Goal: Complete application form: Complete application form

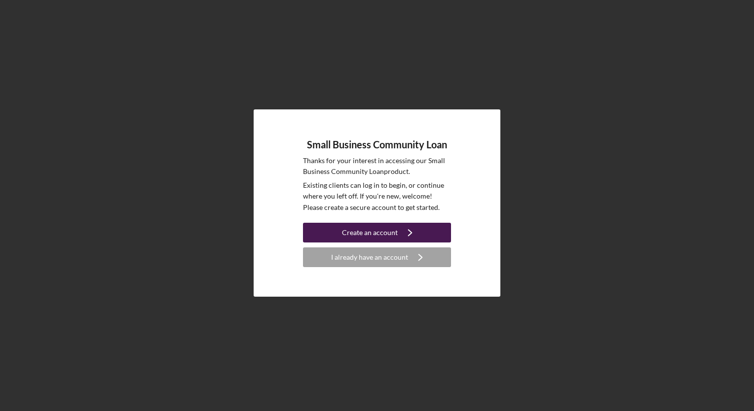
click at [412, 235] on icon "Icon/Navigate" at bounding box center [409, 232] width 25 height 25
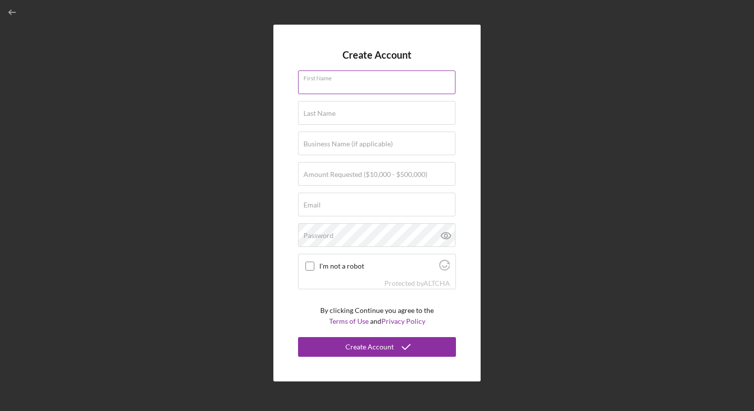
click at [347, 83] on input "First Name" at bounding box center [376, 83] width 157 height 24
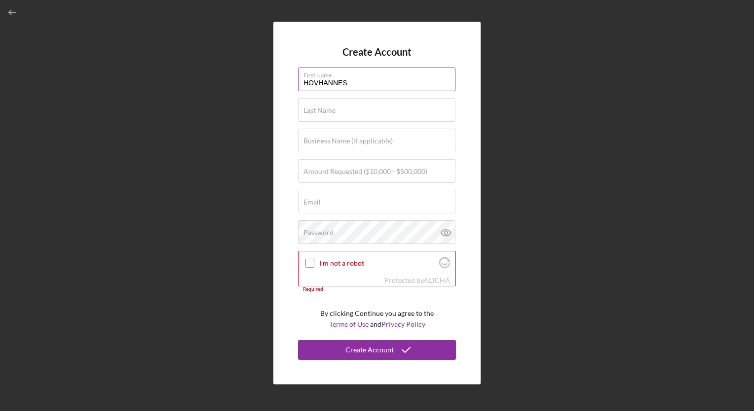
type input "HOVHANNES"
type input "ILANGYOZYAN"
type input "CONNECT CARE HOSPICE INC"
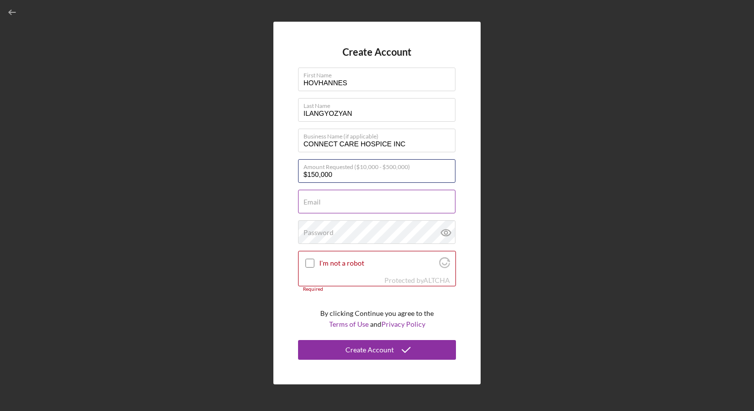
type input "$150,000"
click at [323, 207] on input "Email" at bounding box center [376, 202] width 157 height 24
type input "CONNECTCAREHOSPICE@GMAIL.COM"
click at [308, 264] on input "I'm not a robot" at bounding box center [309, 263] width 9 height 9
checkbox input "true"
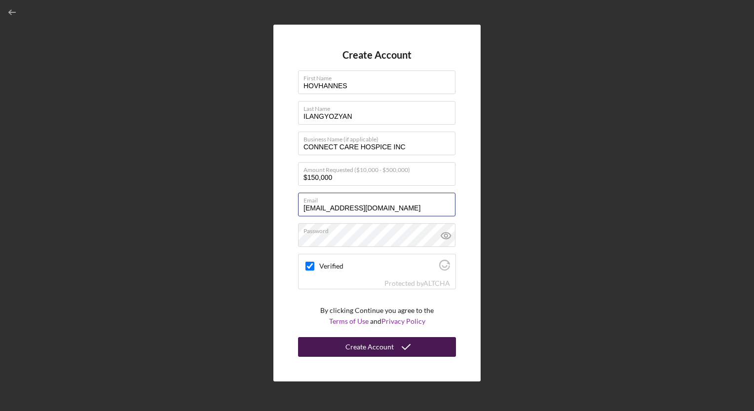
click at [378, 345] on div "Create Account" at bounding box center [369, 347] width 48 height 20
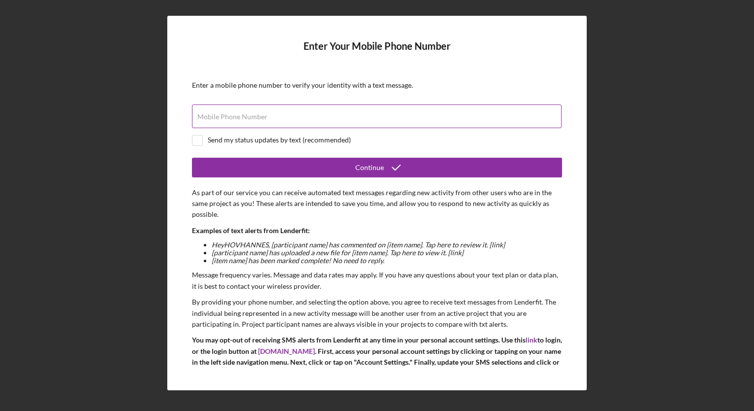
click at [219, 116] on label "Mobile Phone Number" at bounding box center [232, 117] width 70 height 8
click at [219, 116] on input "Mobile Phone Number" at bounding box center [376, 117] width 369 height 24
type input "(213) 521-1097"
click at [198, 141] on input "checkbox" at bounding box center [197, 141] width 10 height 10
checkbox input "true"
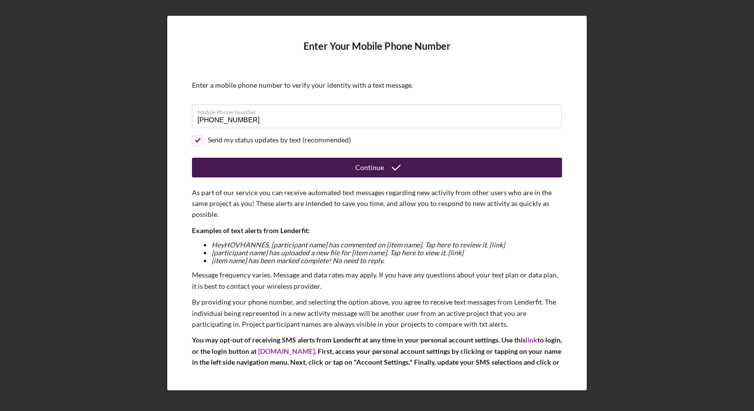
click at [364, 167] on div "Continue" at bounding box center [369, 168] width 29 height 20
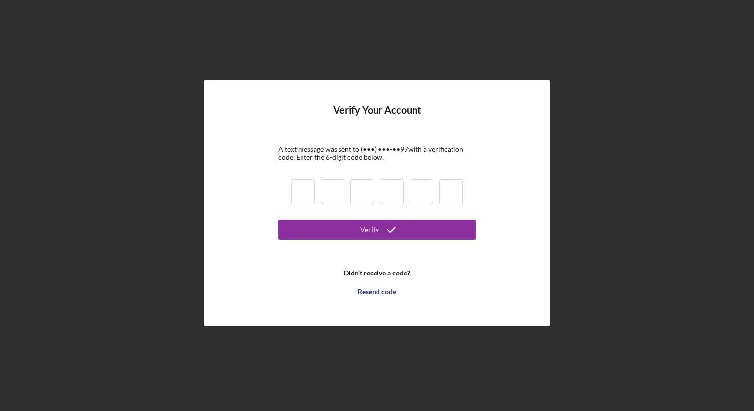
click at [297, 200] on input at bounding box center [303, 192] width 24 height 25
type input "5"
type input "2"
type input "5"
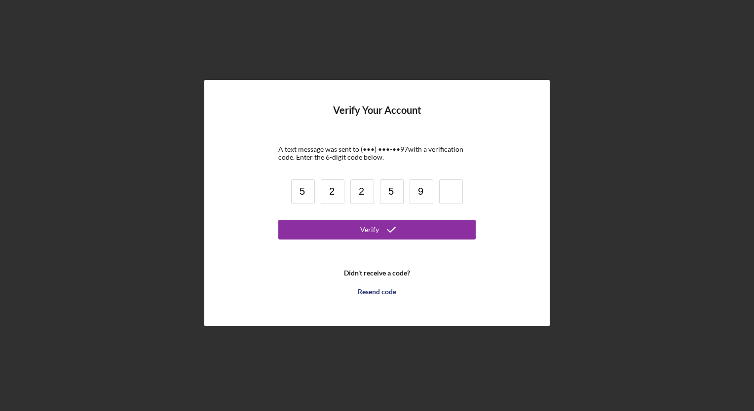
type input "9"
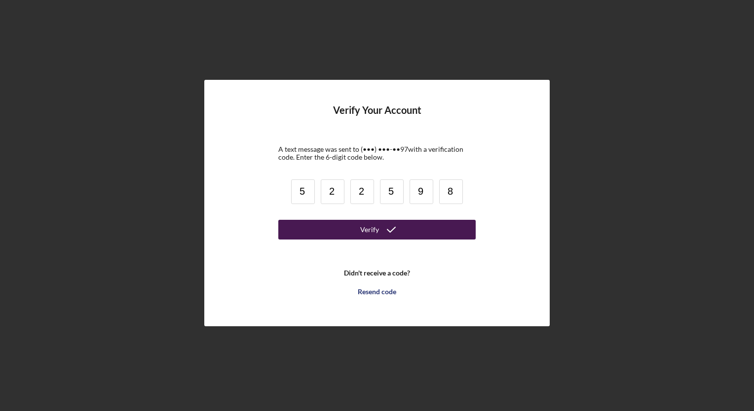
type input "8"
click at [363, 226] on div "Verify" at bounding box center [369, 230] width 19 height 20
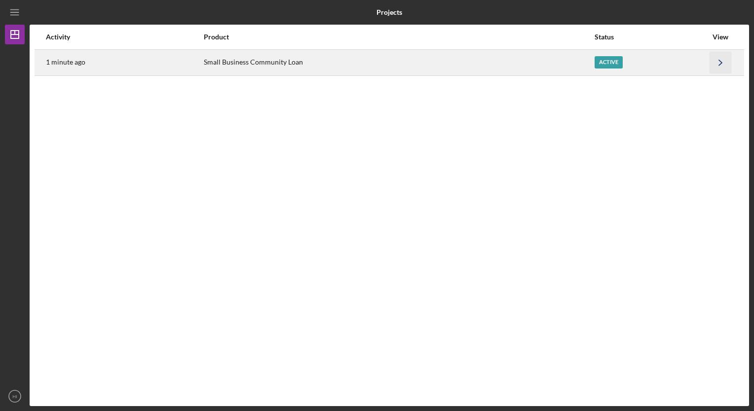
click at [721, 68] on icon "Icon/Navigate" at bounding box center [720, 62] width 22 height 22
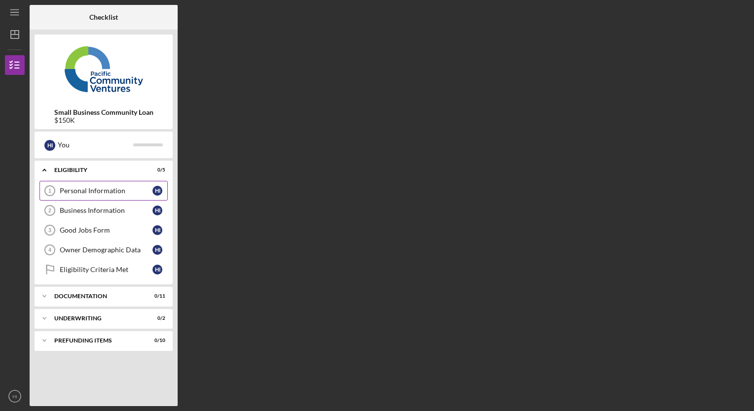
click at [108, 190] on div "Personal Information" at bounding box center [106, 191] width 93 height 8
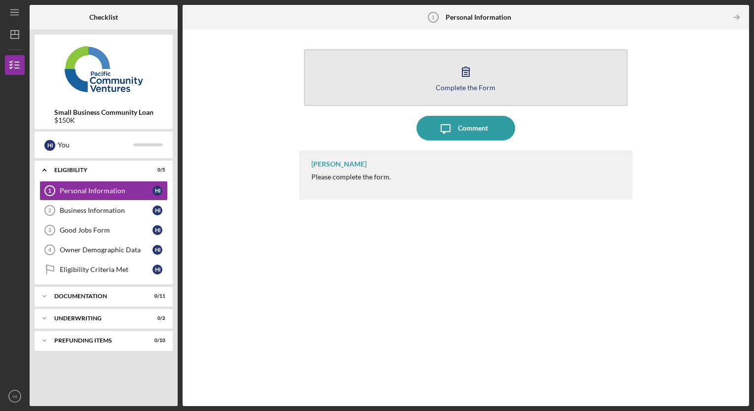
click at [459, 85] on div "Complete the Form" at bounding box center [465, 87] width 60 height 7
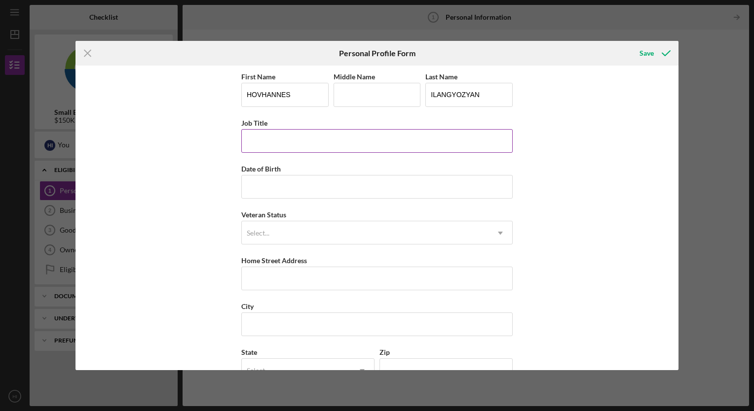
click at [303, 142] on input "Job Title" at bounding box center [376, 141] width 271 height 24
type input "p"
type input "owner"
type input "01/14/1997"
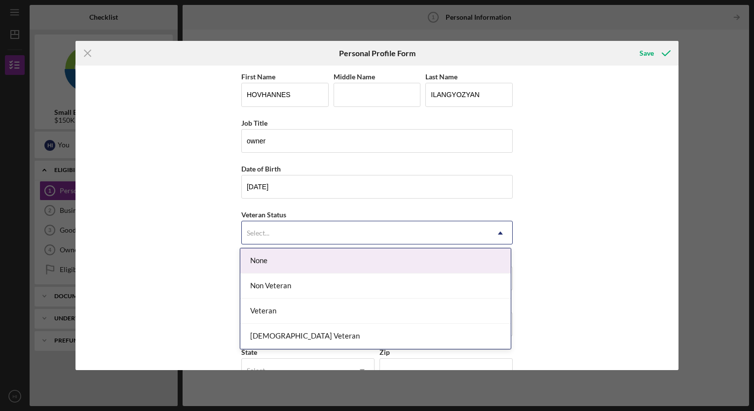
click at [292, 226] on div "Select..." at bounding box center [365, 233] width 247 height 23
click at [280, 260] on div "None" at bounding box center [375, 261] width 270 height 25
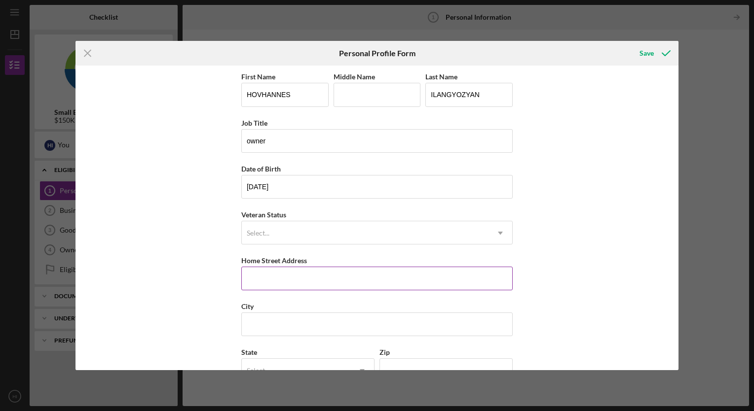
click at [278, 275] on input "Home Street Address" at bounding box center [376, 279] width 271 height 24
click at [325, 281] on input "14906 dickens st" at bounding box center [376, 279] width 271 height 24
type input "14906 dickens st apt 10"
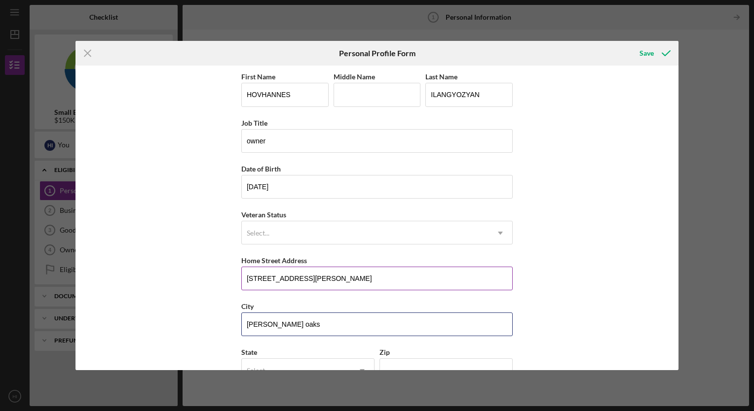
type input "sherman oaks"
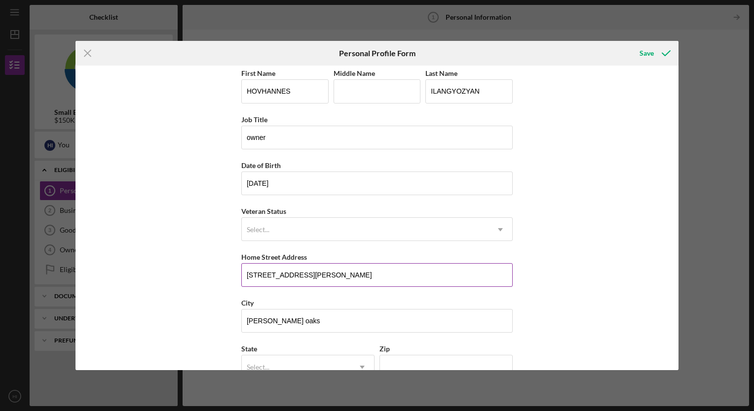
type input "c"
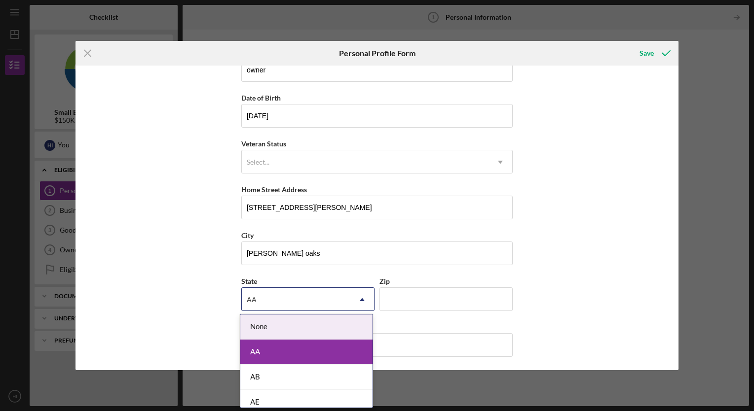
click at [288, 294] on div "AA" at bounding box center [296, 300] width 108 height 23
type input "c"
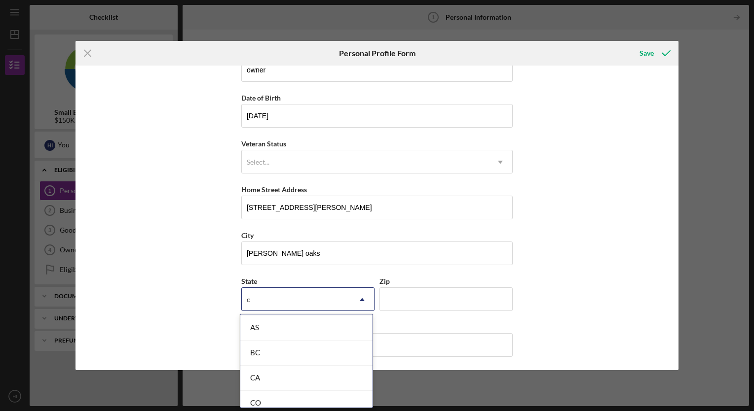
scroll to position [77, 0]
click at [266, 379] on div "CA" at bounding box center [306, 375] width 132 height 25
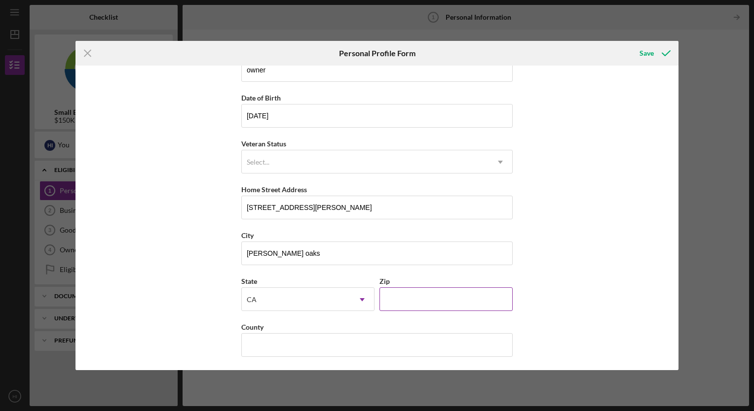
click at [400, 296] on input "Zip" at bounding box center [445, 300] width 133 height 24
type input "91403"
click at [310, 342] on input "County" at bounding box center [376, 345] width 271 height 24
type input "los angeles"
click at [652, 57] on div "Save" at bounding box center [646, 53] width 14 height 20
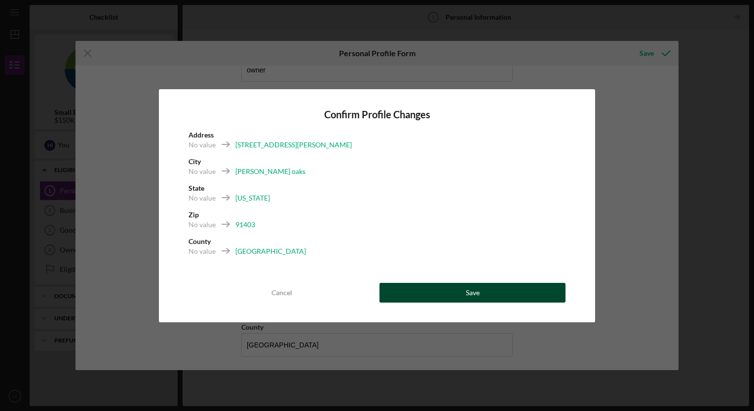
click at [480, 295] on button "Save" at bounding box center [472, 293] width 186 height 20
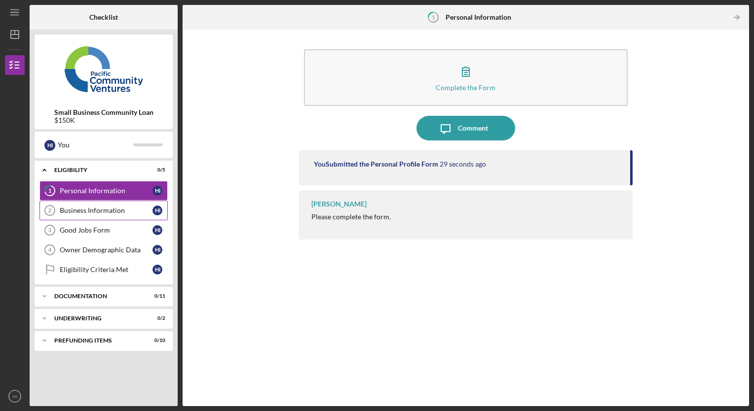
click at [104, 213] on div "Business Information" at bounding box center [106, 211] width 93 height 8
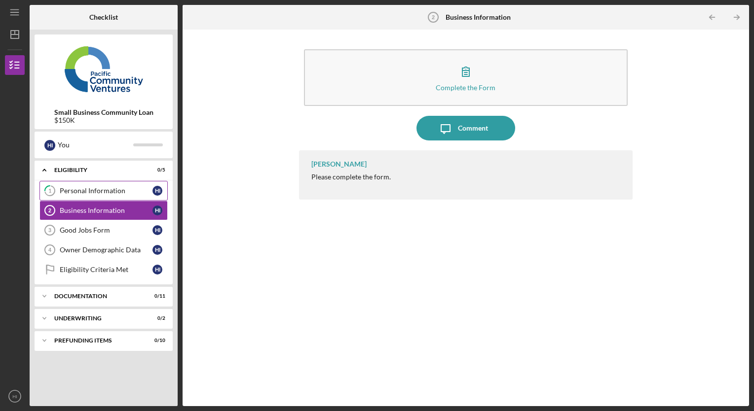
click at [118, 193] on div "Personal Information" at bounding box center [106, 191] width 93 height 8
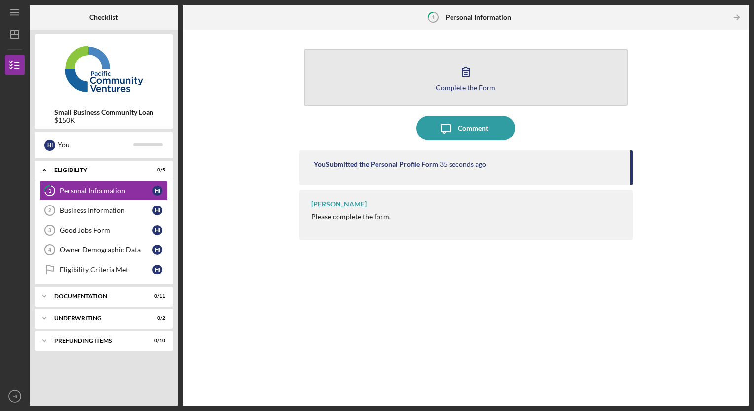
click at [457, 81] on icon "button" at bounding box center [465, 71] width 25 height 25
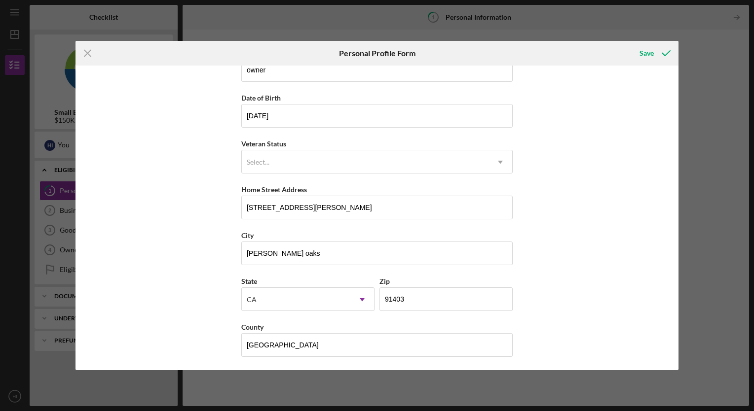
scroll to position [24, 0]
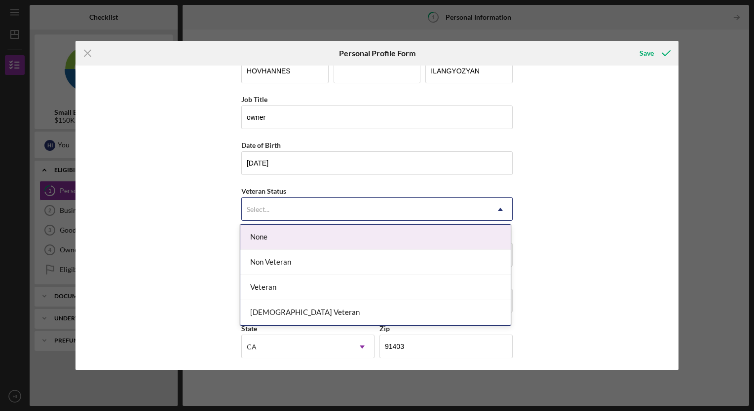
click at [476, 214] on div "Select..." at bounding box center [365, 209] width 247 height 23
click at [416, 241] on div "None" at bounding box center [375, 237] width 270 height 25
click at [458, 217] on div "Select..." at bounding box center [365, 209] width 247 height 23
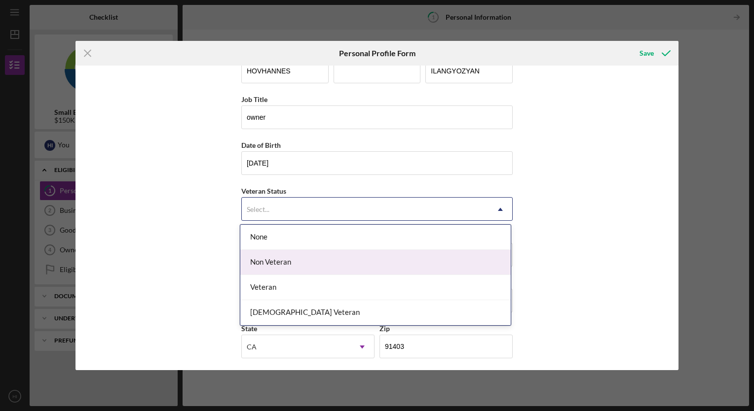
click at [299, 265] on div "Non Veteran" at bounding box center [375, 262] width 270 height 25
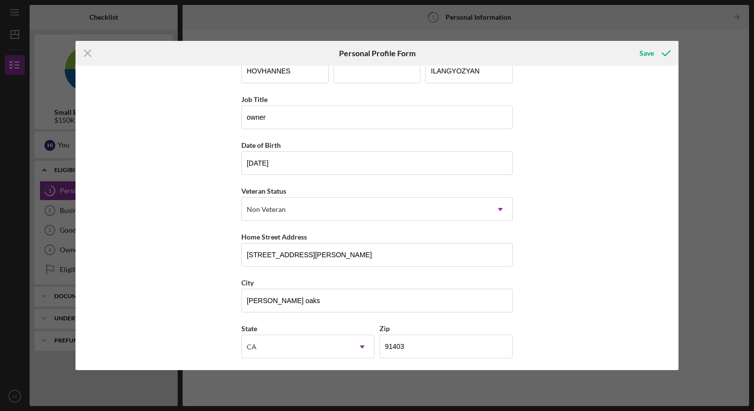
scroll to position [0, 0]
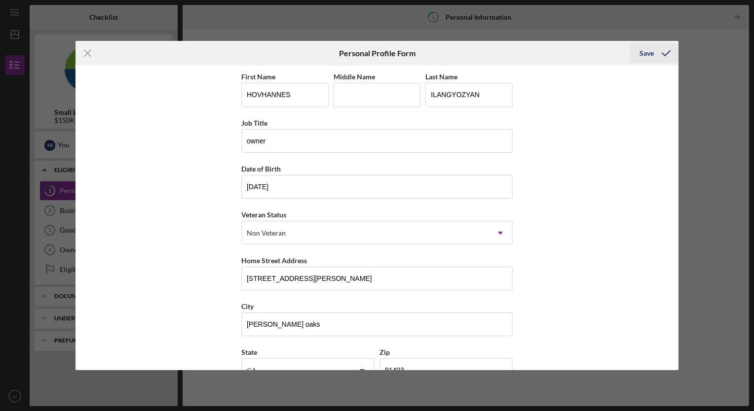
click at [649, 51] on div "Save" at bounding box center [646, 53] width 14 height 20
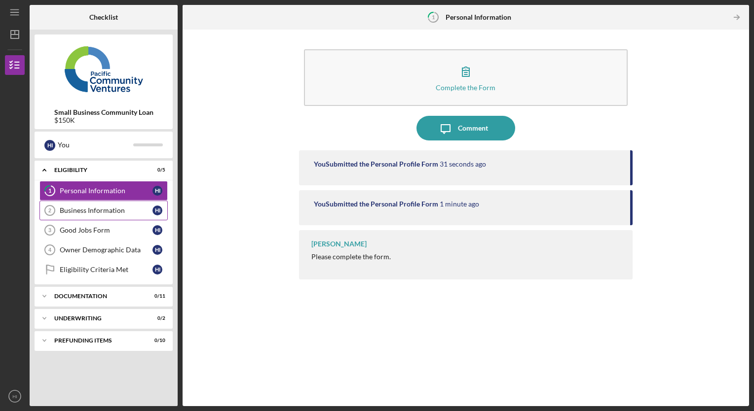
click at [116, 211] on div "Business Information" at bounding box center [106, 211] width 93 height 8
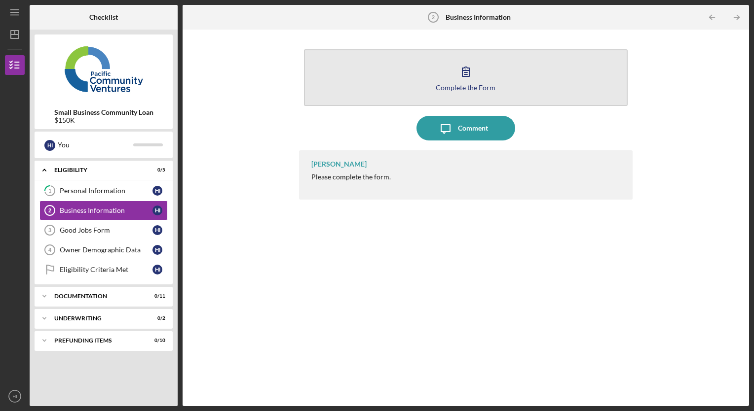
click at [451, 85] on div "Complete the Form" at bounding box center [465, 87] width 60 height 7
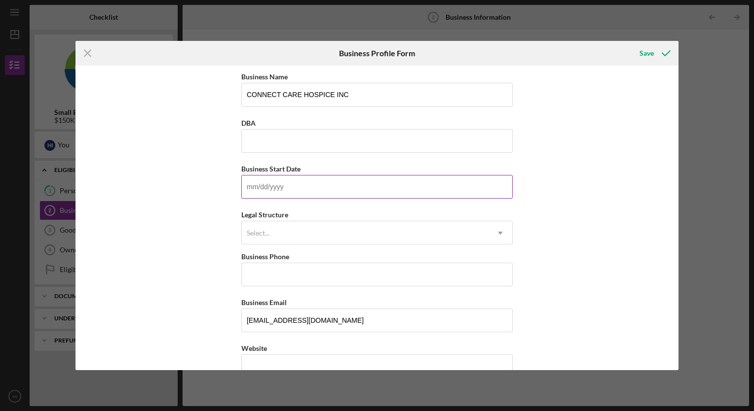
click at [269, 184] on input "Business Start Date" at bounding box center [376, 187] width 271 height 24
type input "10/27/2020"
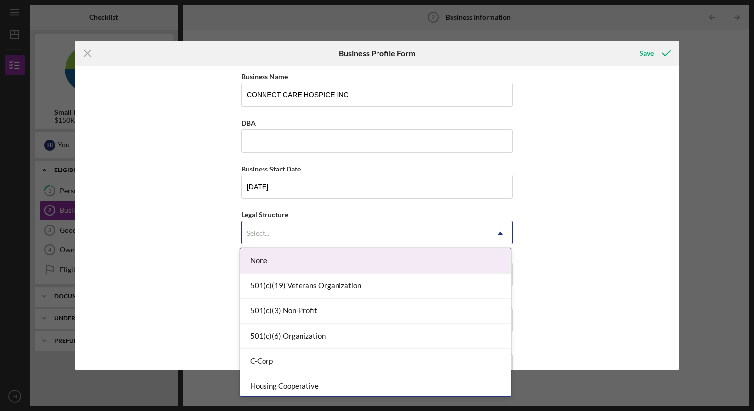
click at [483, 230] on div "Select..." at bounding box center [365, 233] width 247 height 23
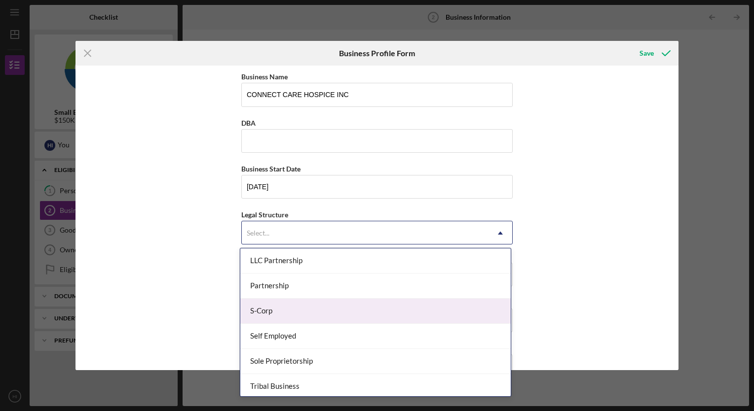
click at [325, 314] on div "S-Corp" at bounding box center [375, 311] width 270 height 25
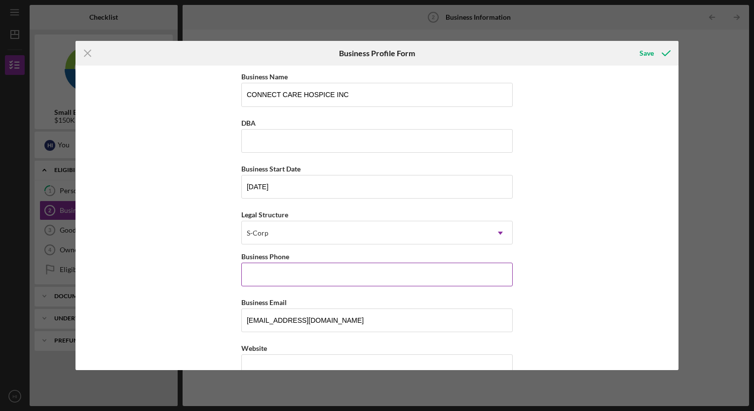
click at [349, 267] on input "Business Phone" at bounding box center [376, 275] width 271 height 24
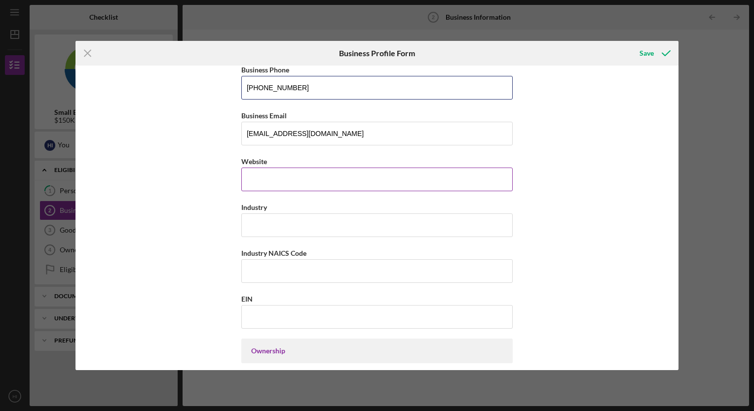
scroll to position [187, 0]
type input "(818) 850-7345"
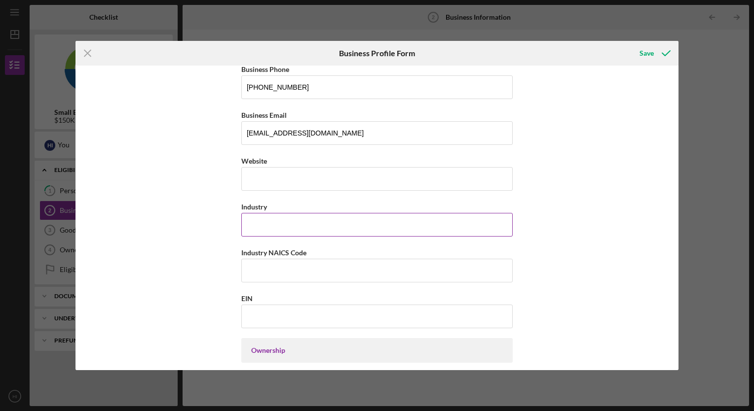
click at [293, 224] on input "Industry" at bounding box center [376, 225] width 271 height 24
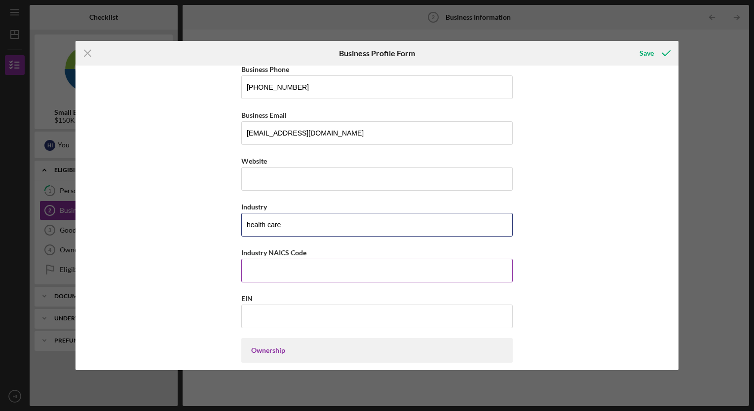
type input "health care"
click at [283, 273] on input "Industry NAICS Code" at bounding box center [376, 271] width 271 height 24
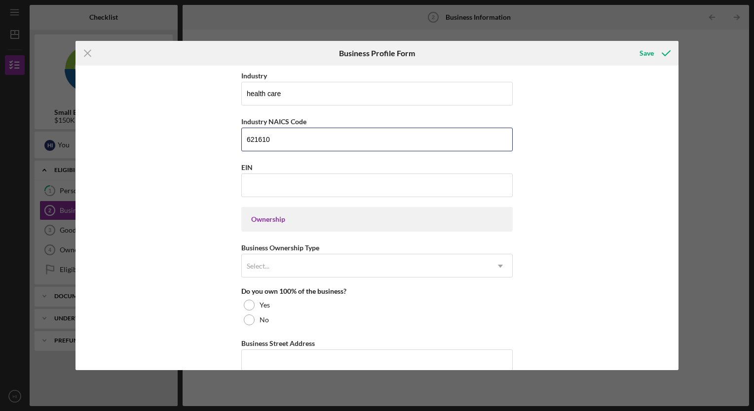
scroll to position [320, 0]
type input "621610"
click at [262, 191] on input "EIN" at bounding box center [376, 185] width 271 height 24
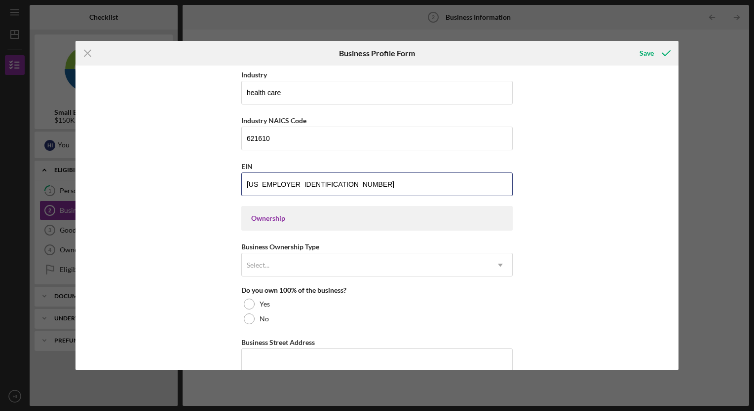
type input "85-3683062"
drag, startPoint x: 179, startPoint y: 250, endPoint x: 266, endPoint y: 220, distance: 92.2
click at [266, 220] on div "Business Name CONNECT CARE HOSPICE INC DBA Business Start Date 10/27/2020 Legal…" at bounding box center [376, 218] width 603 height 304
click at [266, 220] on div "Ownership" at bounding box center [377, 219] width 252 height 8
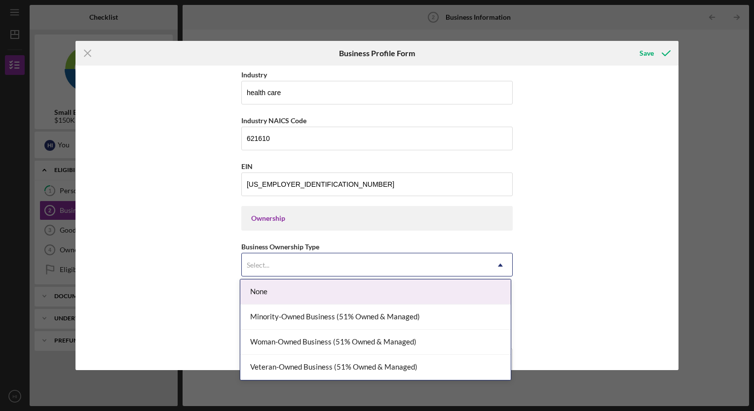
click at [363, 267] on div "Select..." at bounding box center [365, 265] width 247 height 23
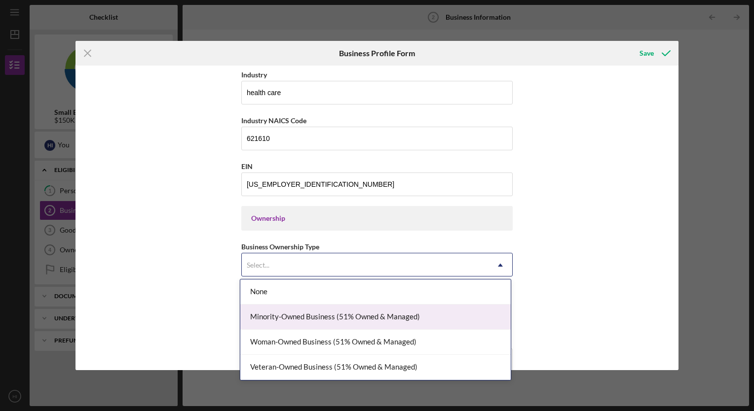
click at [349, 322] on div "Minority-Owned Business (51% Owned & Managed)" at bounding box center [375, 317] width 270 height 25
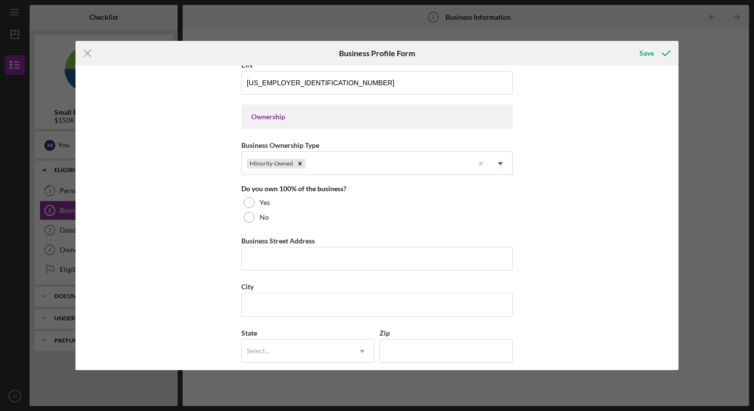
scroll to position [422, 0]
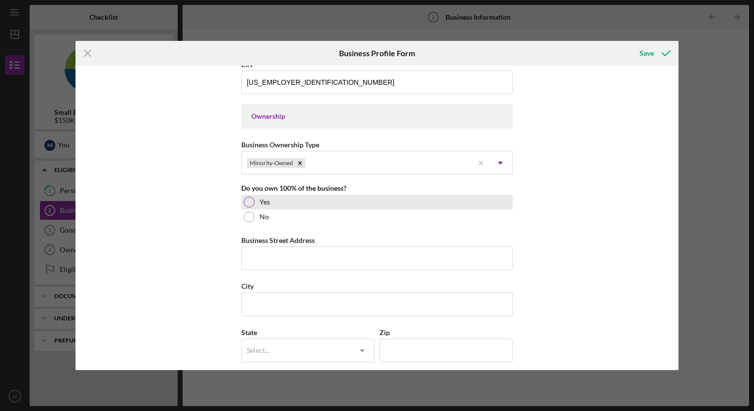
click at [248, 202] on div at bounding box center [249, 202] width 11 height 11
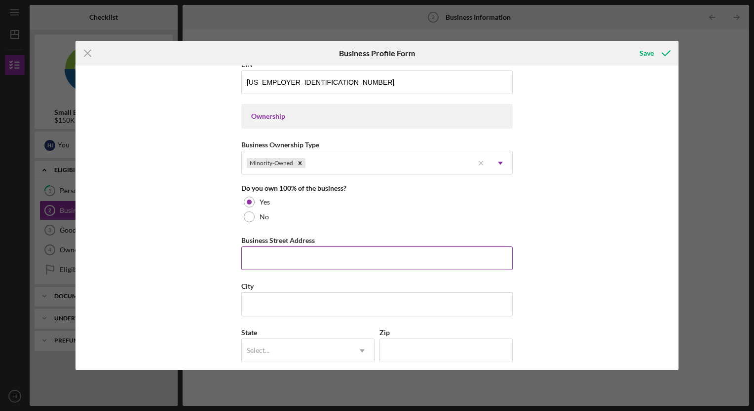
click at [277, 261] on input "Business Street Address" at bounding box center [376, 259] width 271 height 24
type input "19634 ventura blvd ste 216"
type input "tarzana"
type input "c"
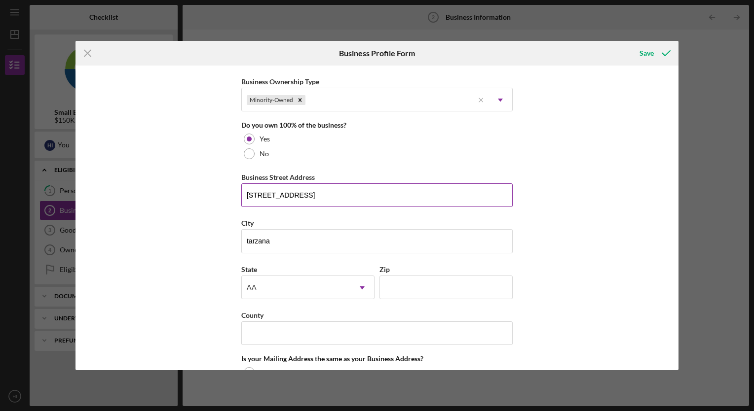
scroll to position [488, 0]
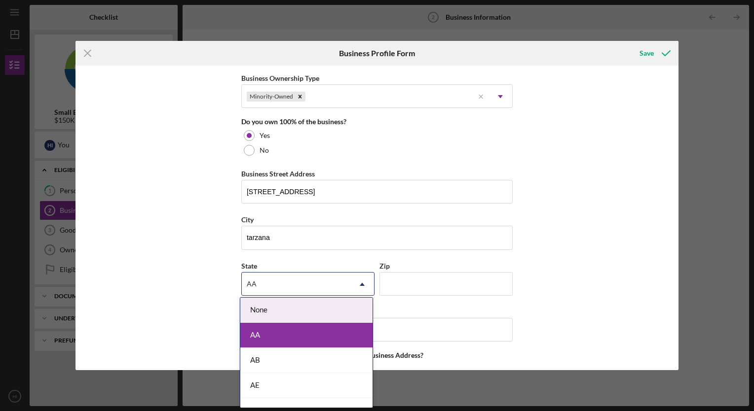
click at [284, 278] on div "AA" at bounding box center [296, 284] width 108 height 23
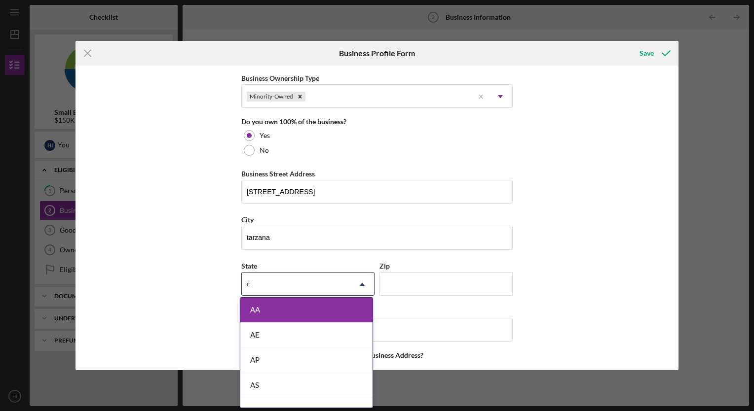
type input "cc"
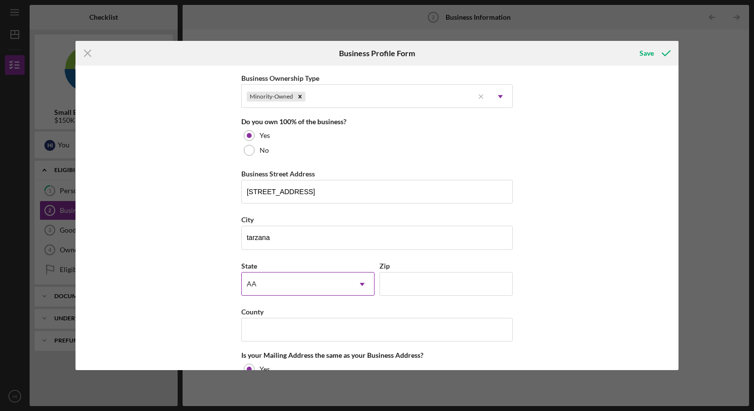
click at [280, 283] on div "AA" at bounding box center [296, 284] width 108 height 23
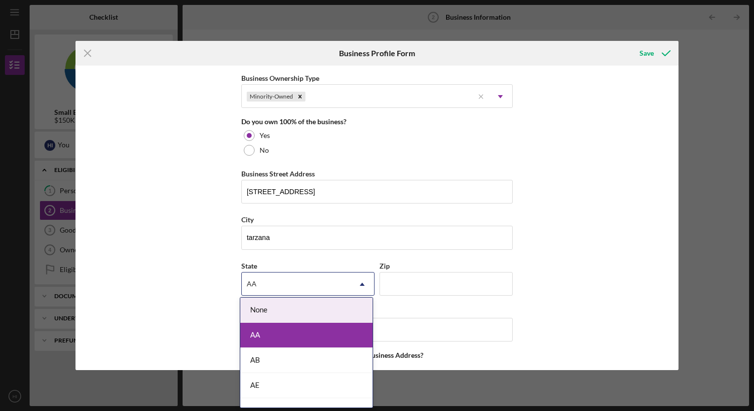
type input "c"
click at [280, 283] on div "AA c" at bounding box center [296, 284] width 108 height 23
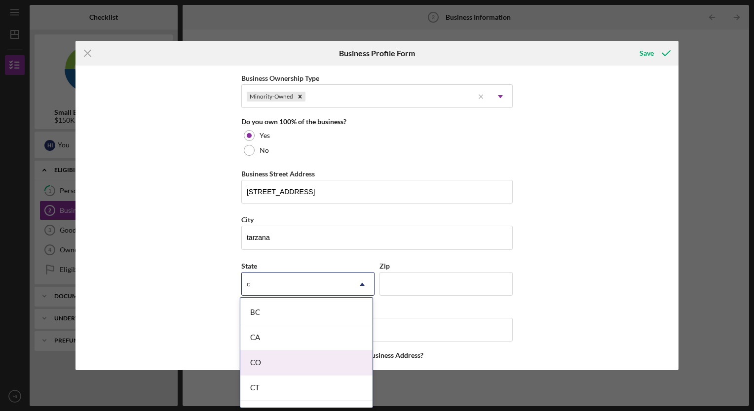
scroll to position [99, 0]
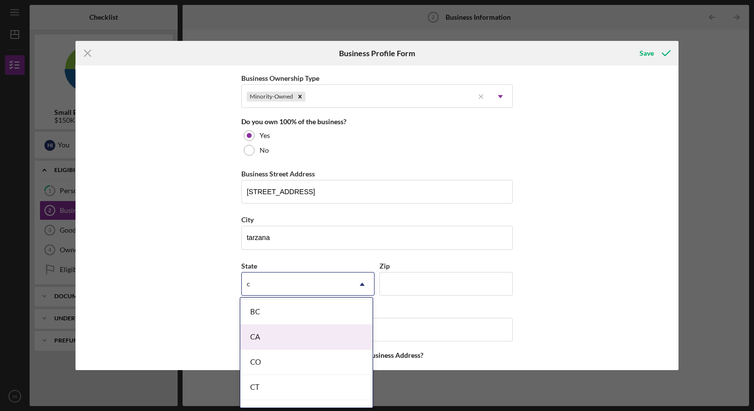
click at [263, 327] on div "CA" at bounding box center [306, 337] width 132 height 25
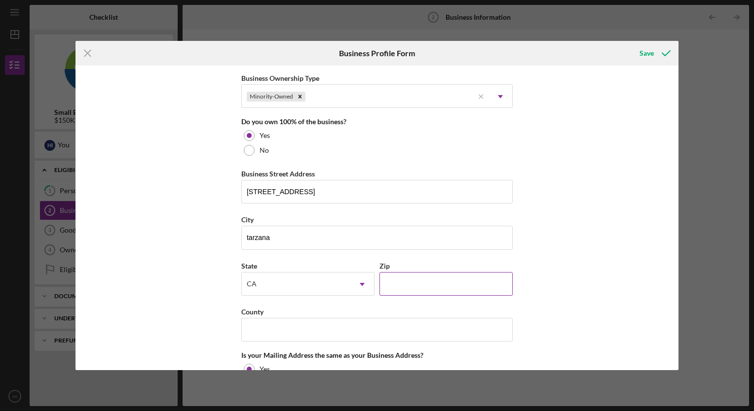
click at [396, 282] on input "Zip" at bounding box center [445, 284] width 133 height 24
type input "91356"
click at [326, 322] on input "County" at bounding box center [376, 330] width 271 height 24
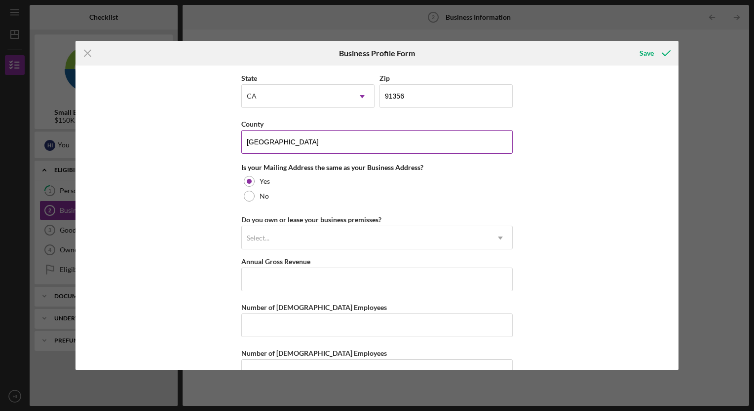
scroll to position [700, 0]
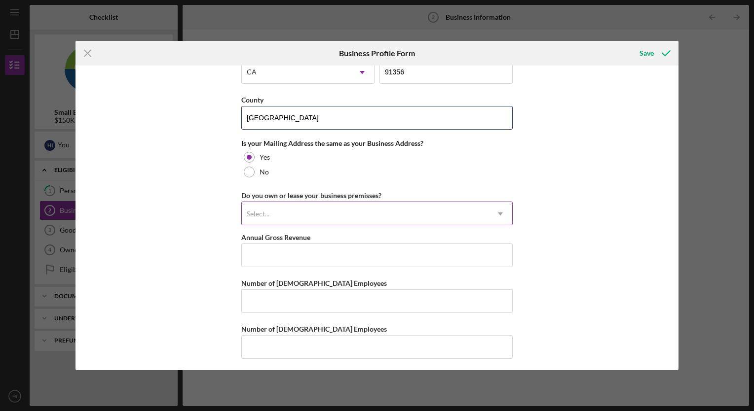
type input "los angeles"
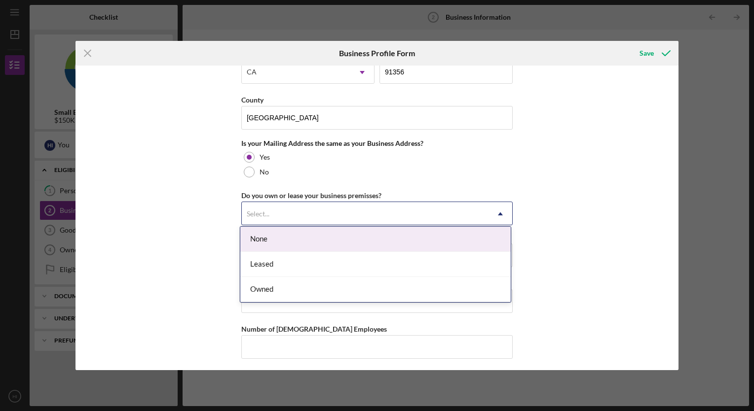
click at [278, 208] on div "Select..." at bounding box center [365, 214] width 247 height 23
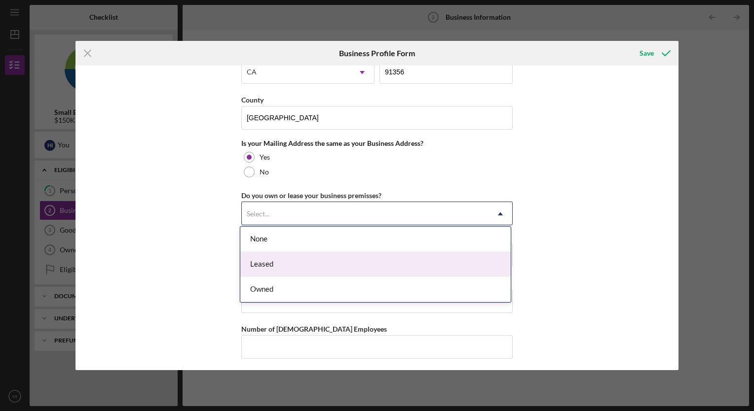
click at [267, 265] on div "Leased" at bounding box center [375, 264] width 270 height 25
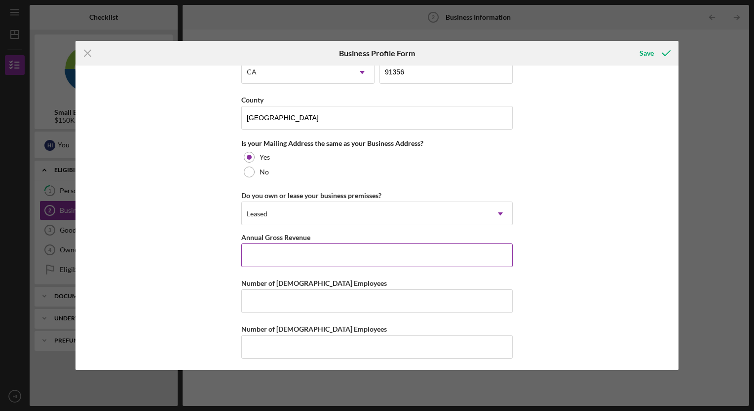
click at [273, 258] on input "Annual Gross Revenue" at bounding box center [376, 256] width 271 height 24
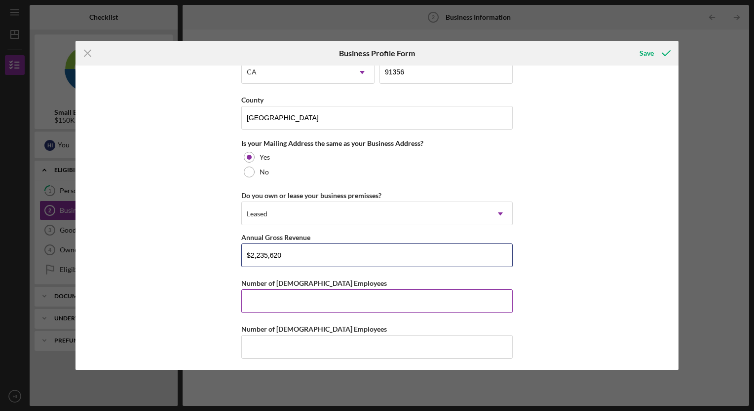
type input "$2,235,620"
click at [285, 303] on input "Number of Full-Time Employees" at bounding box center [376, 301] width 271 height 24
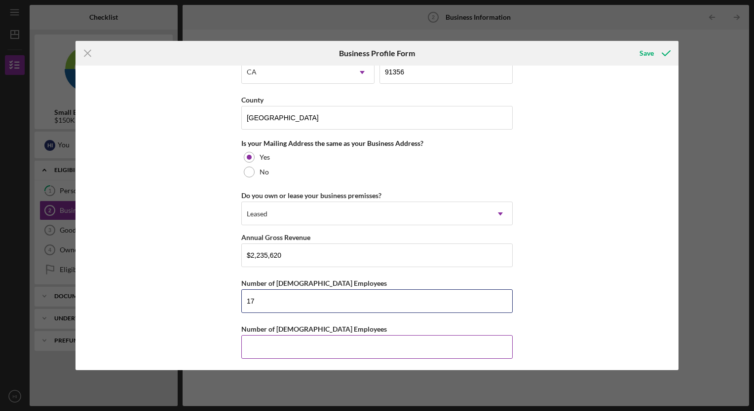
type input "17"
click at [279, 352] on input "Number of Part-Time Employees" at bounding box center [376, 347] width 271 height 24
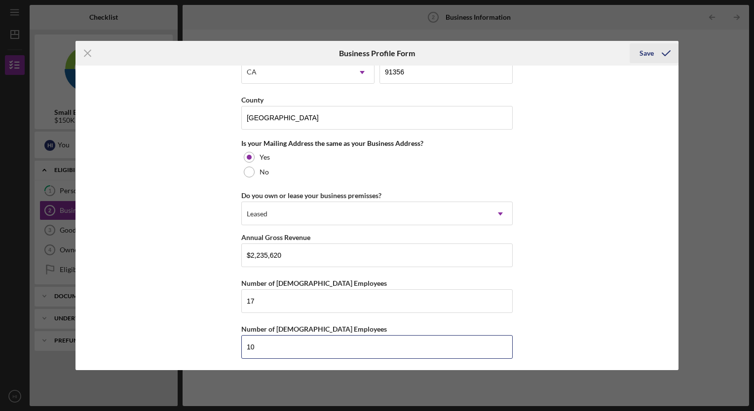
type input "10"
click at [650, 57] on div "Save" at bounding box center [646, 53] width 14 height 20
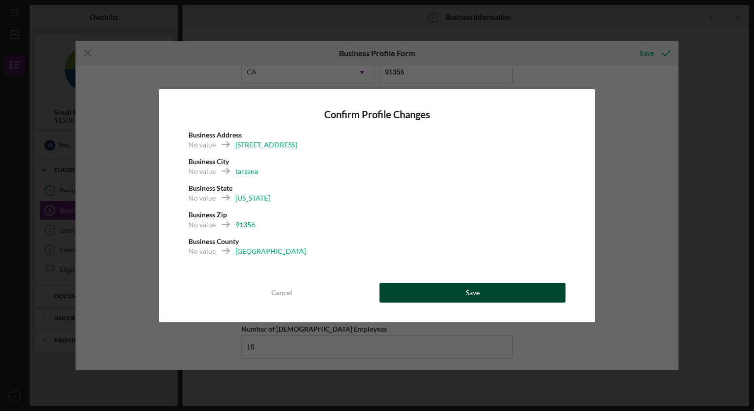
click at [466, 292] on div "Save" at bounding box center [473, 293] width 14 height 20
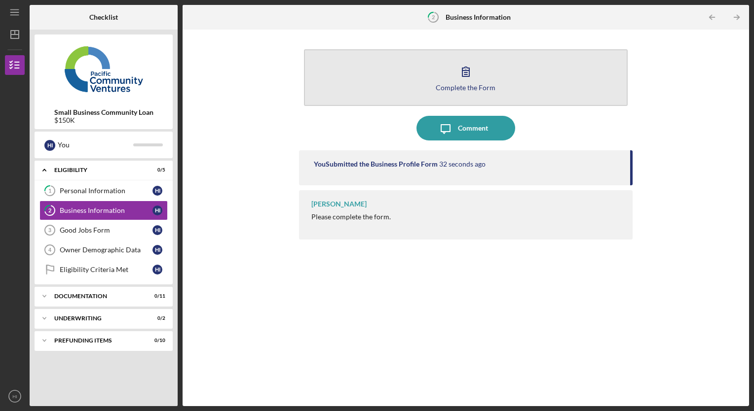
click at [460, 86] on div "Complete the Form" at bounding box center [465, 87] width 60 height 7
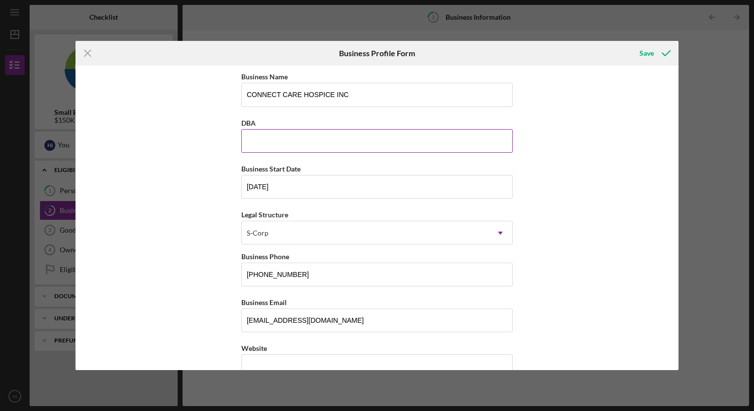
click at [377, 140] on input "DBA" at bounding box center [376, 141] width 271 height 24
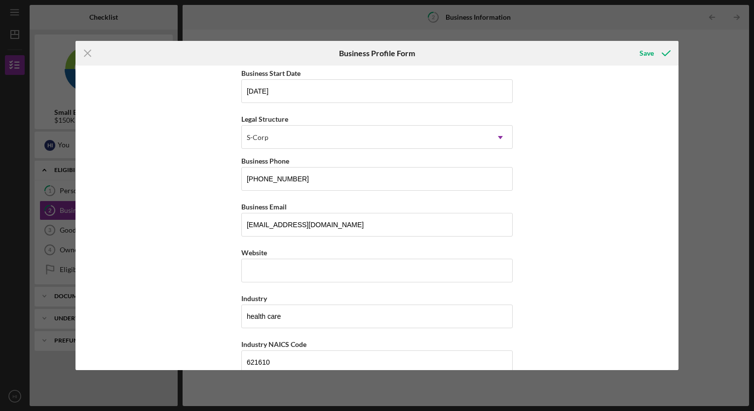
scroll to position [97, 0]
type input "n/a"
click at [556, 169] on div "Business Name CONNECT CARE HOSPICE INC DBA n/a Business Start Date 10/27/2020 L…" at bounding box center [376, 218] width 603 height 304
click at [372, 261] on input "Website" at bounding box center [376, 270] width 271 height 24
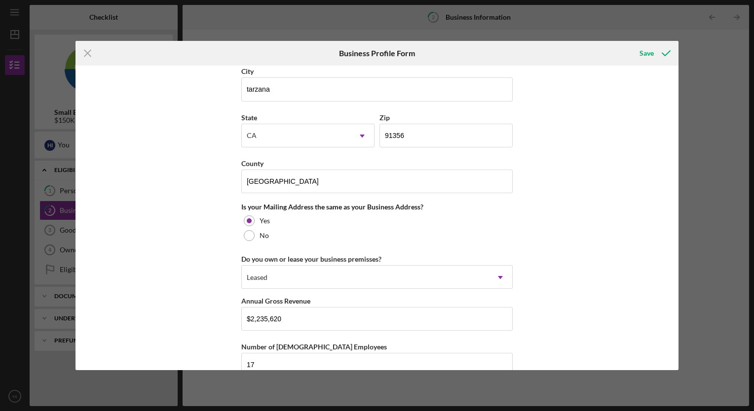
scroll to position [700, 0]
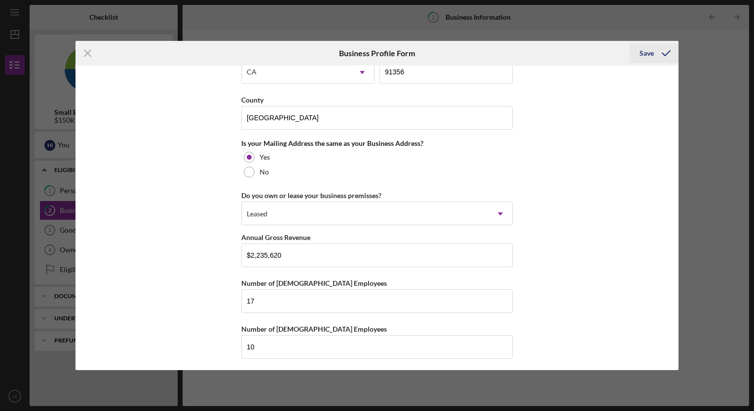
type input "none"
click at [649, 52] on div "Save" at bounding box center [646, 53] width 14 height 20
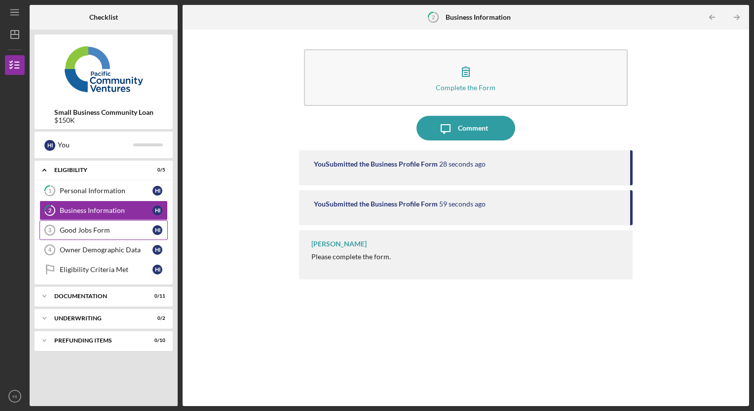
click at [83, 232] on div "Good Jobs Form" at bounding box center [106, 230] width 93 height 8
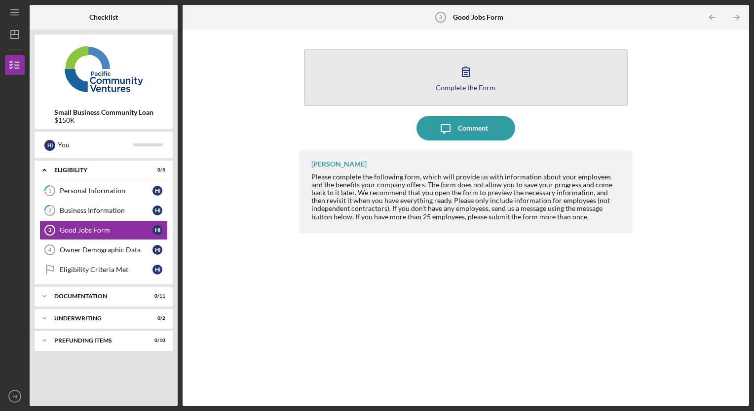
click at [459, 84] on div "Complete the Form" at bounding box center [465, 87] width 60 height 7
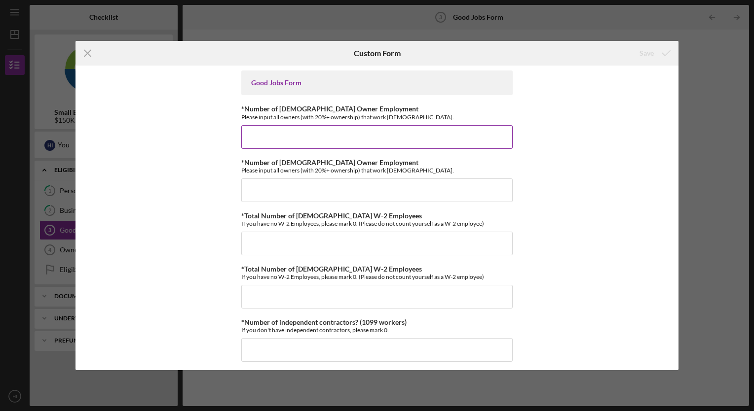
click at [268, 137] on input "*Number of Full-Time Owner Employment" at bounding box center [376, 137] width 271 height 24
type input "1"
click at [196, 174] on div "Good Jobs Form *Number of Full-Time Owner Employment Please input all owners (w…" at bounding box center [376, 218] width 603 height 304
click at [263, 196] on input "*Number of Part-Time Owner Employment" at bounding box center [376, 191] width 271 height 24
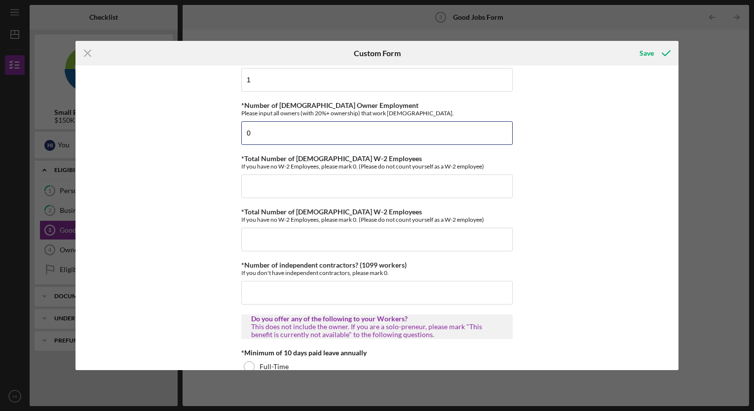
scroll to position [58, 0]
type input "0"
click at [269, 190] on input "*Total Number of Full-Time W-2 Employees" at bounding box center [376, 186] width 271 height 24
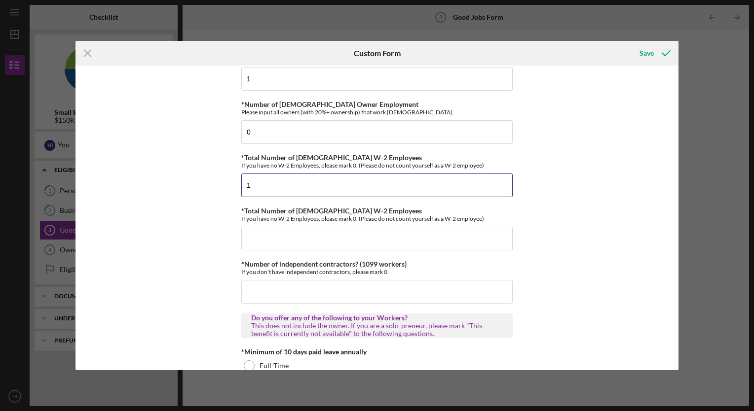
type input "1"
click at [179, 232] on div "Good Jobs Form *Number of Full-Time Owner Employment Please input all owners (w…" at bounding box center [376, 218] width 603 height 304
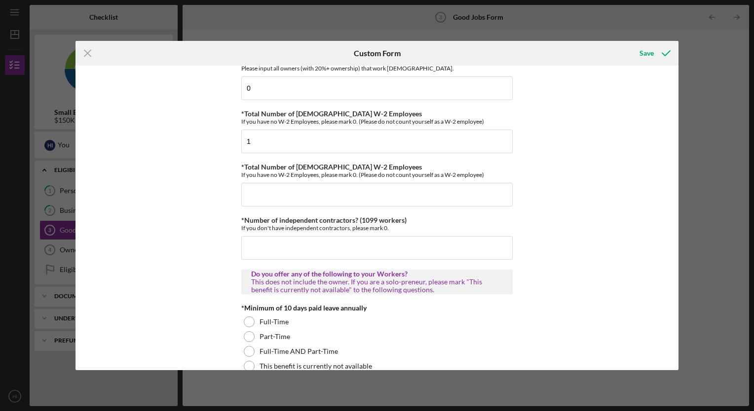
scroll to position [103, 0]
click at [292, 197] on input "*Total Number of Part-Time W-2 Employees" at bounding box center [376, 194] width 271 height 24
type input "0"
click at [267, 247] on input "*Number of independent contractors? (1099 workers)" at bounding box center [376, 248] width 271 height 24
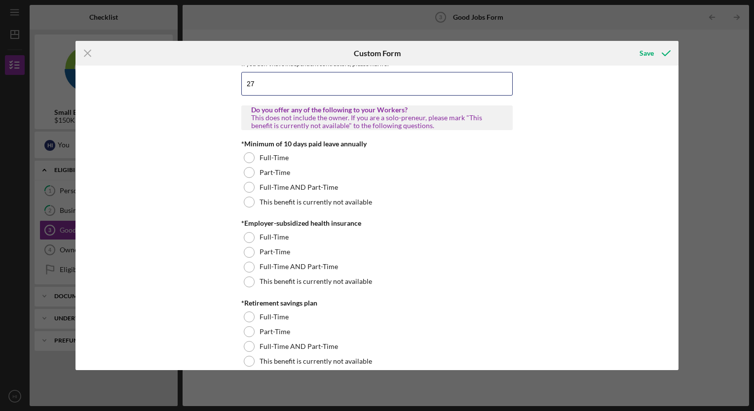
scroll to position [267, 0]
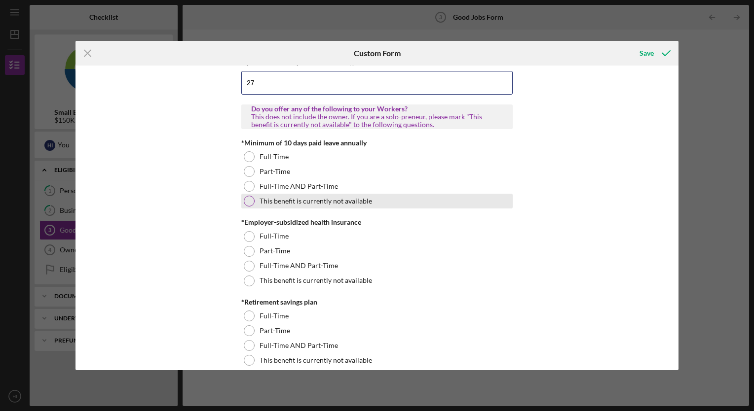
type input "27"
click at [244, 204] on div at bounding box center [249, 201] width 11 height 11
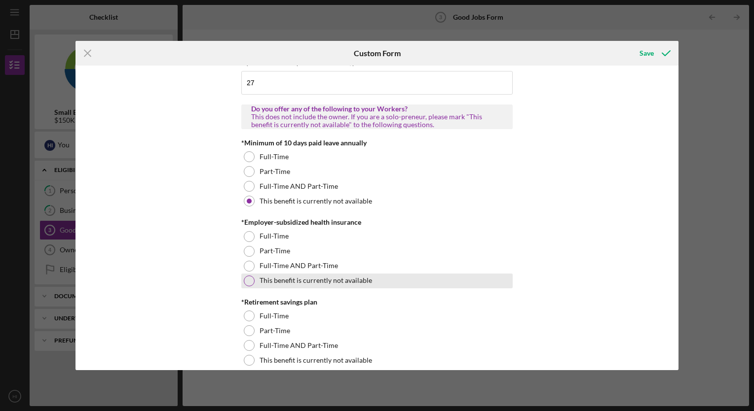
click at [249, 276] on div at bounding box center [249, 281] width 11 height 11
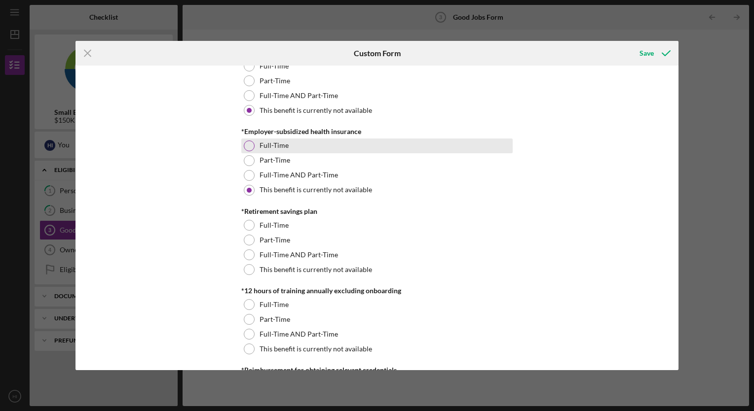
scroll to position [359, 0]
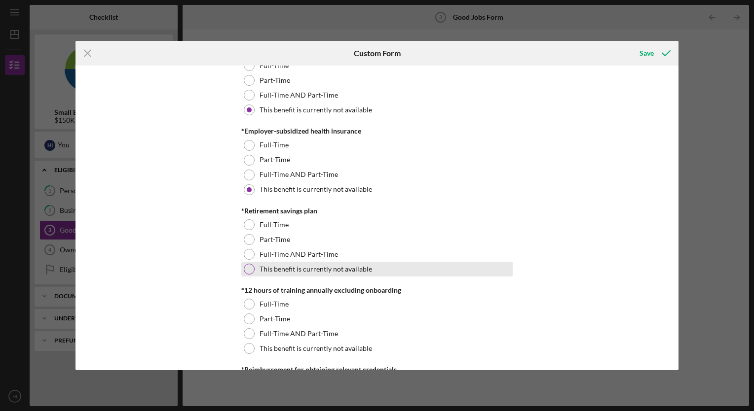
click at [249, 269] on div at bounding box center [249, 269] width 11 height 11
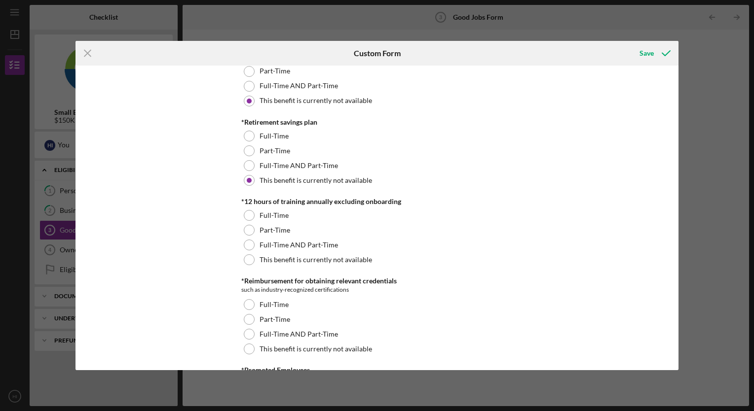
scroll to position [448, 0]
click at [246, 254] on div at bounding box center [249, 259] width 11 height 11
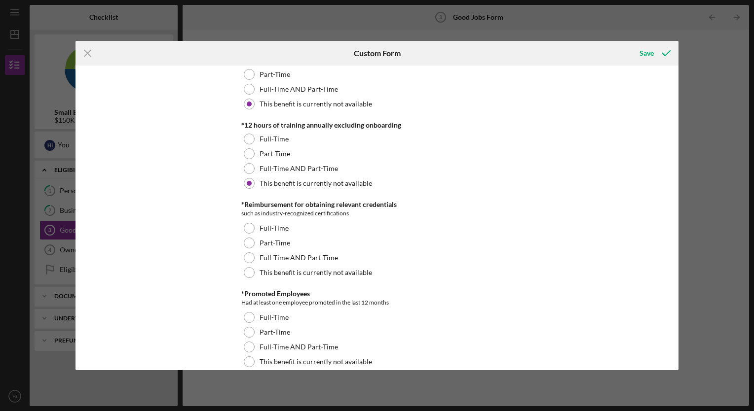
scroll to position [530, 0]
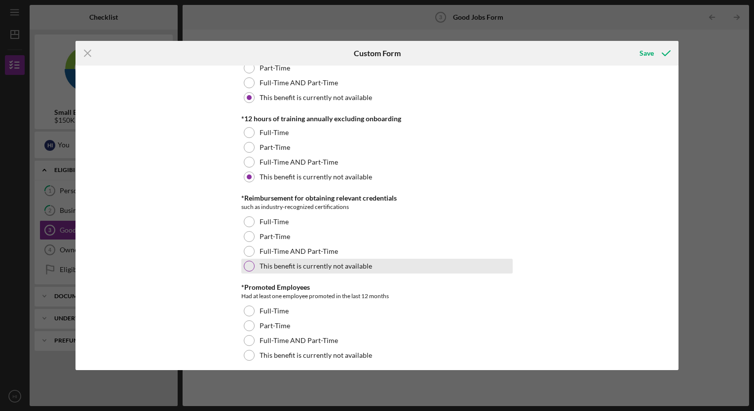
click at [251, 266] on div at bounding box center [249, 266] width 11 height 11
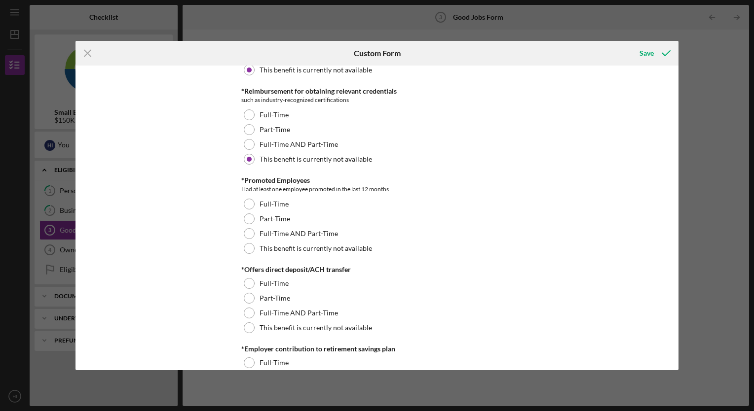
scroll to position [642, 0]
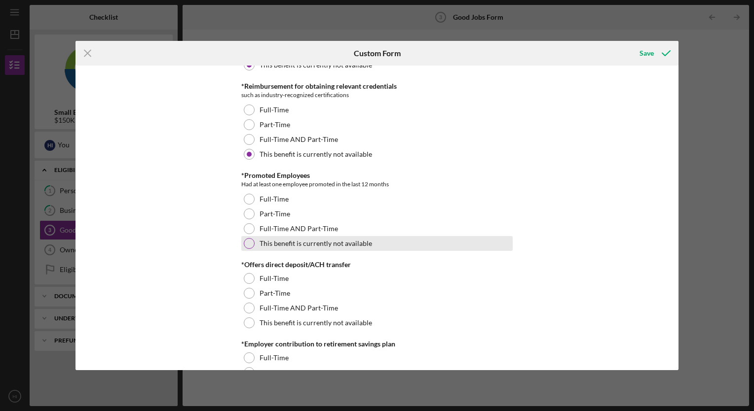
click at [251, 244] on div at bounding box center [249, 243] width 11 height 11
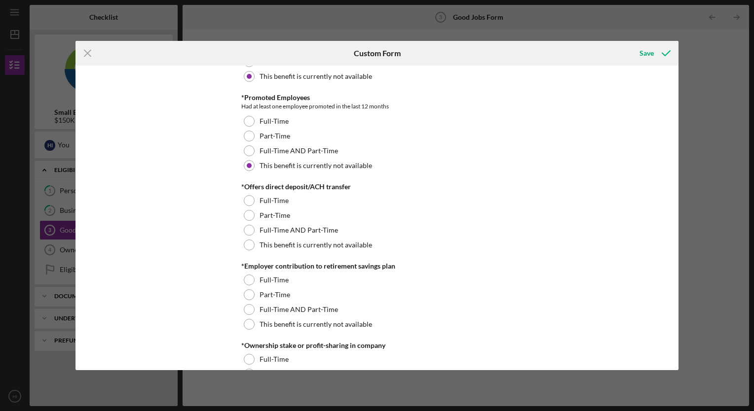
scroll to position [721, 0]
click at [249, 244] on div at bounding box center [249, 244] width 11 height 11
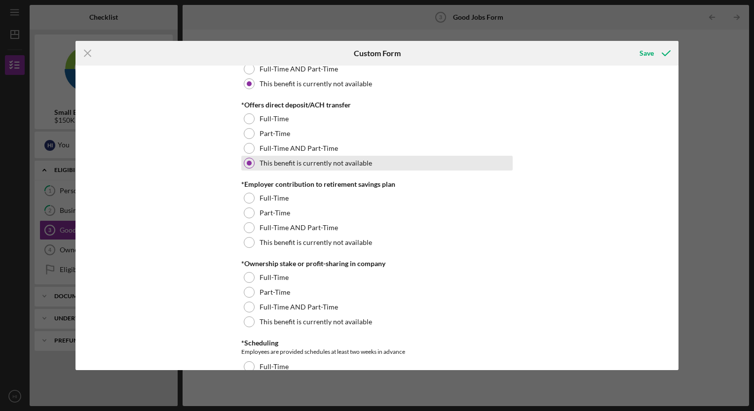
scroll to position [804, 0]
click at [249, 244] on div at bounding box center [249, 240] width 11 height 11
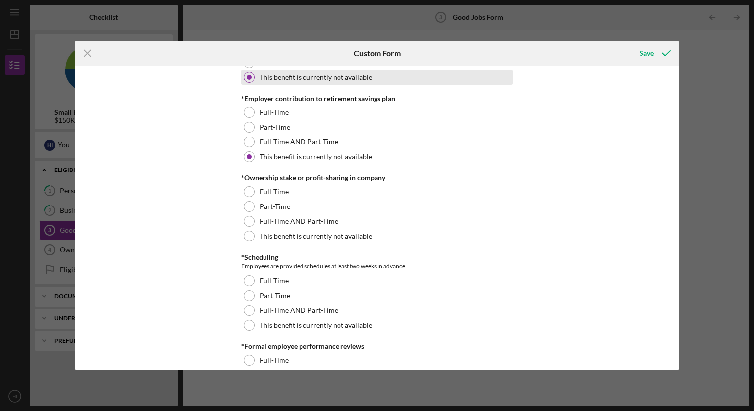
scroll to position [889, 0]
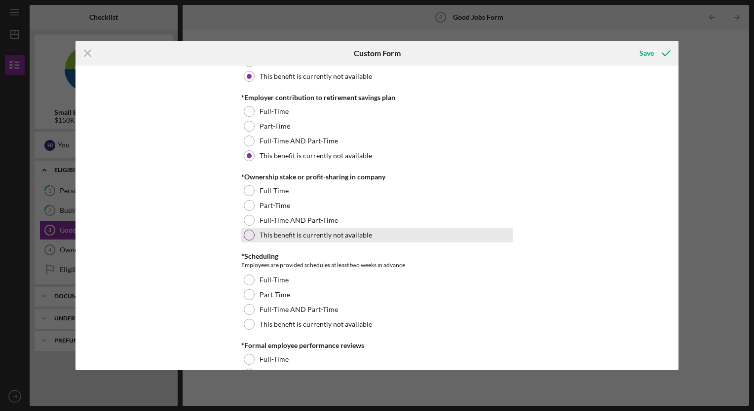
click at [249, 236] on div at bounding box center [249, 235] width 11 height 11
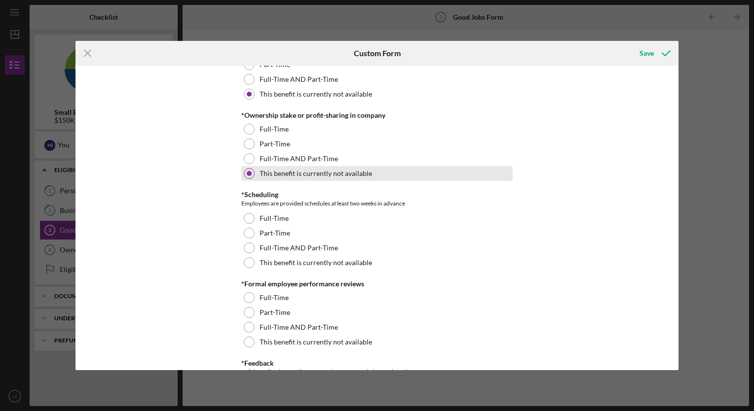
scroll to position [964, 0]
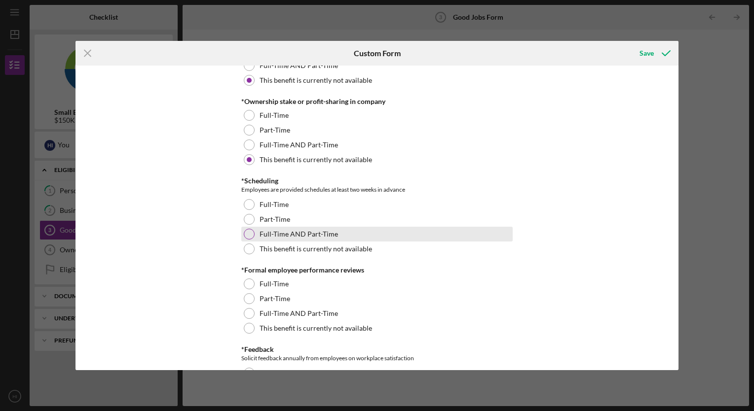
click at [252, 228] on div "Full-Time AND Part-Time" at bounding box center [376, 234] width 271 height 15
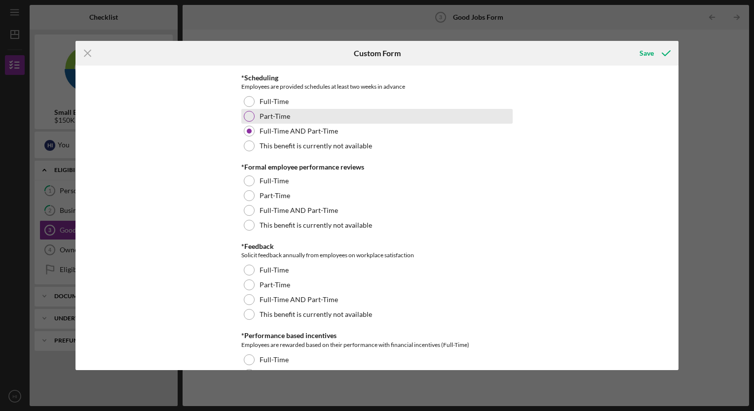
scroll to position [1069, 0]
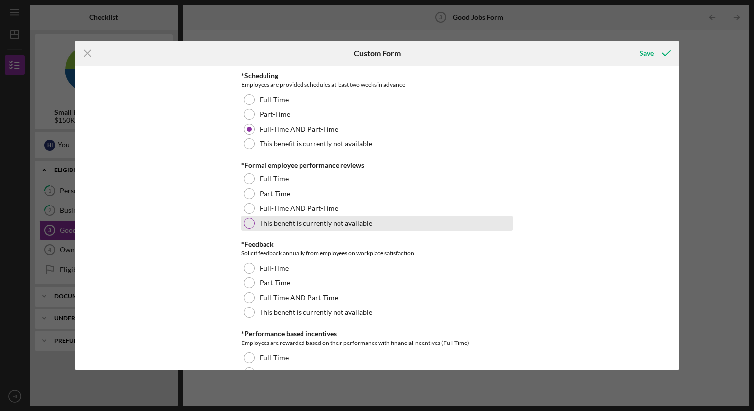
click at [248, 220] on div at bounding box center [249, 223] width 11 height 11
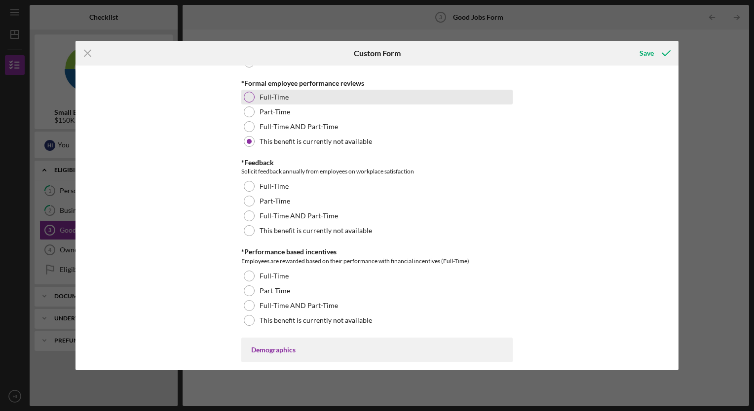
scroll to position [1152, 0]
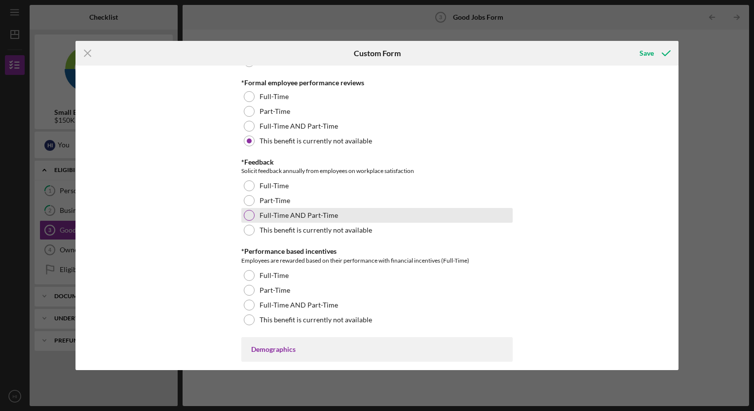
click at [249, 214] on div at bounding box center [249, 215] width 11 height 11
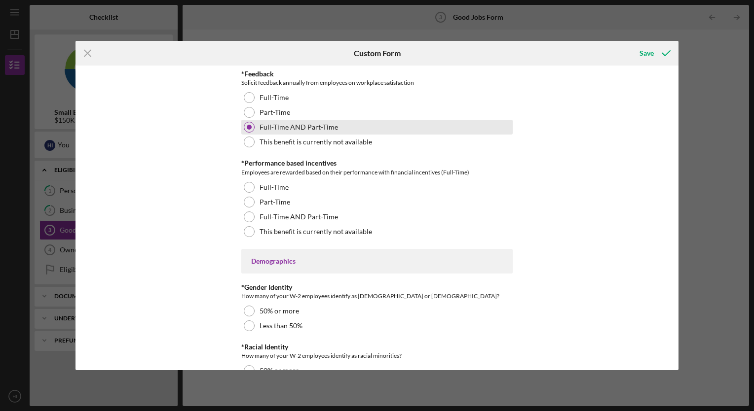
scroll to position [1240, 0]
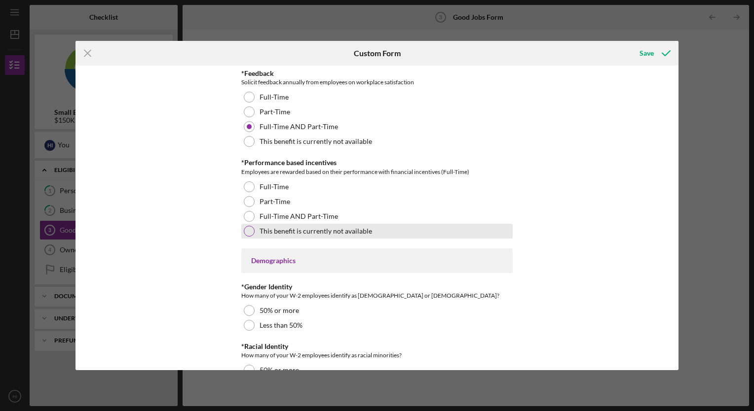
click at [246, 226] on div at bounding box center [249, 231] width 11 height 11
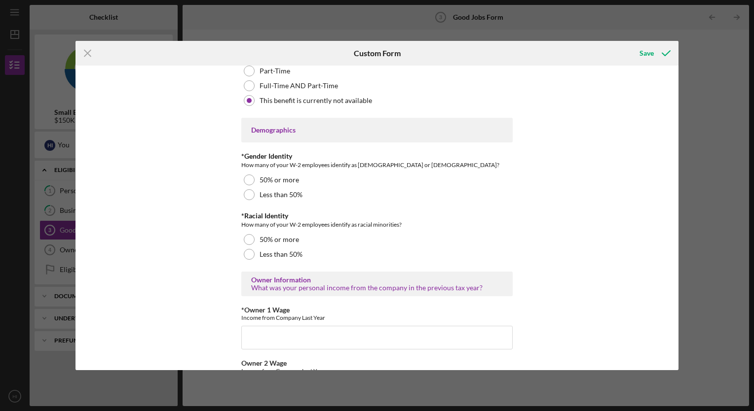
scroll to position [1387, 0]
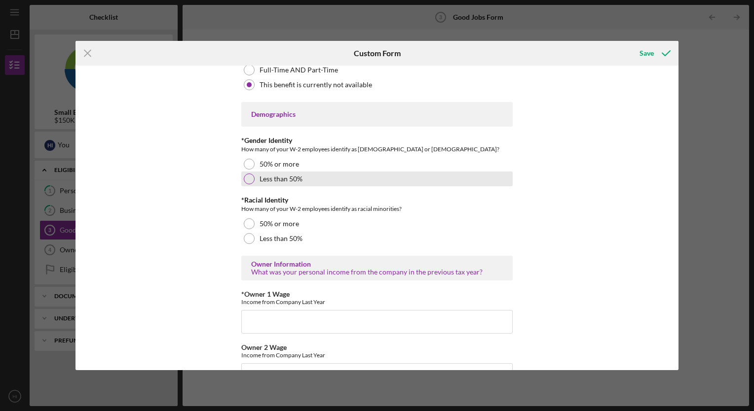
click at [251, 177] on div at bounding box center [249, 179] width 11 height 11
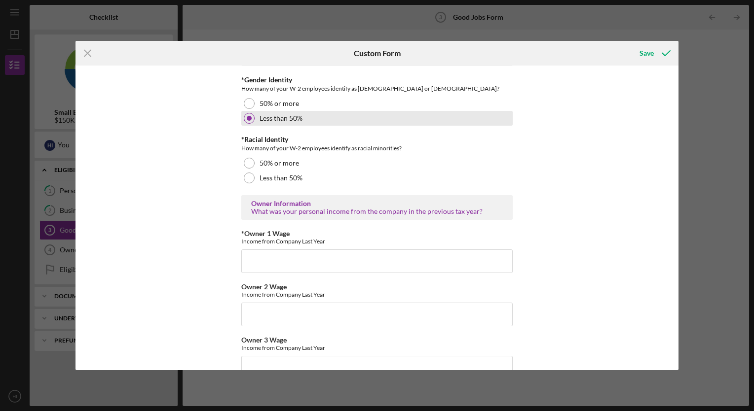
scroll to position [1453, 0]
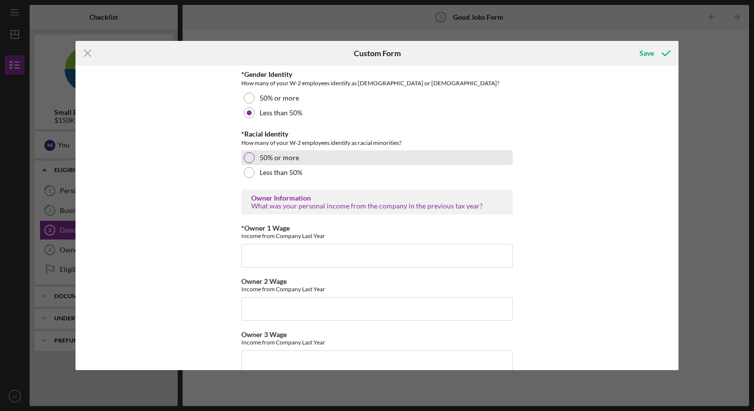
click at [248, 157] on div at bounding box center [249, 157] width 11 height 11
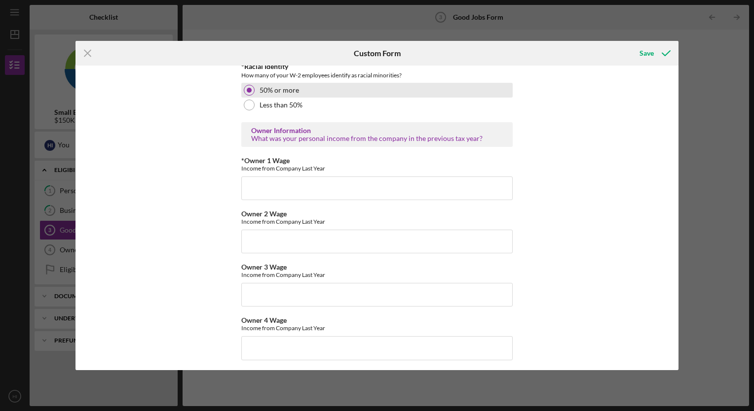
scroll to position [1525, 0]
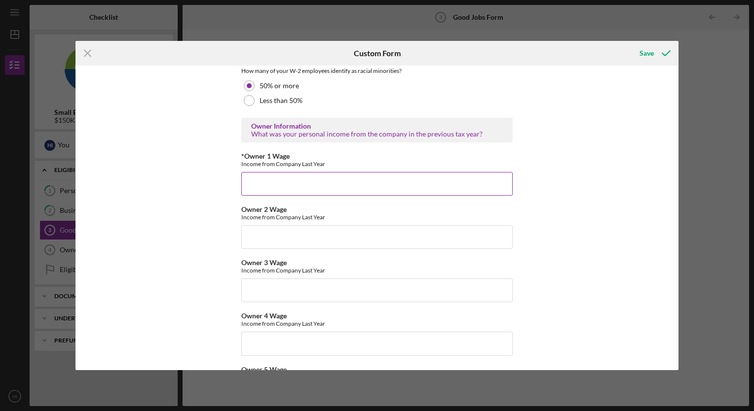
click at [268, 183] on input "*Owner 1 Wage" at bounding box center [376, 184] width 271 height 24
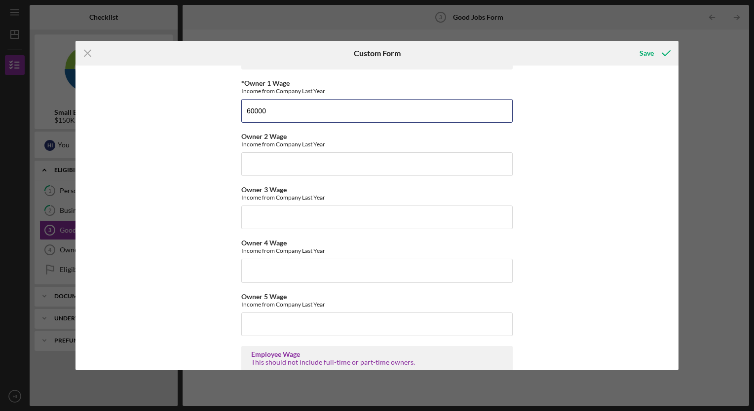
scroll to position [1594, 0]
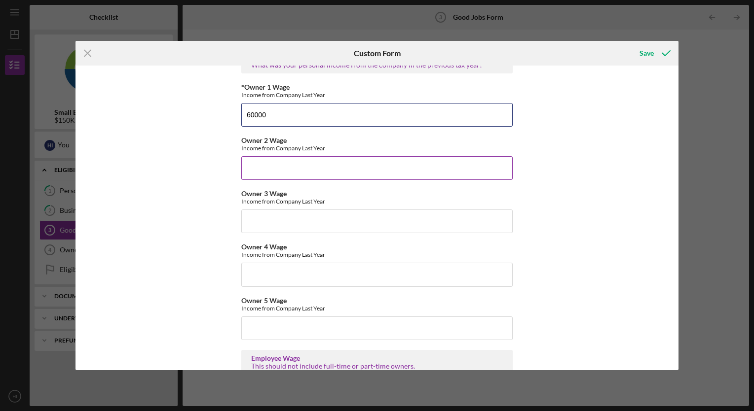
type input "60000"
click at [305, 167] on input "Owner 2 Wage" at bounding box center [376, 168] width 271 height 24
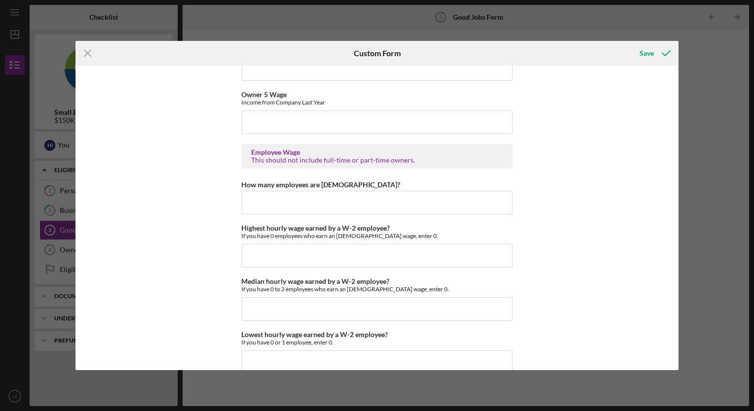
scroll to position [1805, 0]
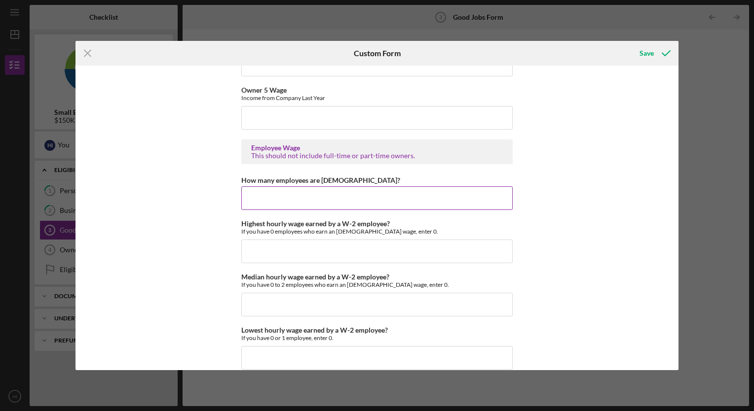
click at [297, 191] on input "How many employees are hourly?" at bounding box center [376, 198] width 271 height 24
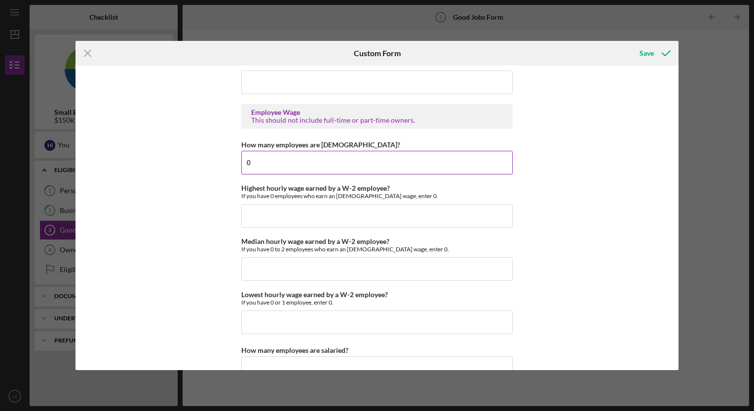
scroll to position [1841, 0]
type input "0"
click at [277, 212] on input "Highest hourly wage earned by a W-2 employee?" at bounding box center [376, 216] width 271 height 24
type input "$0"
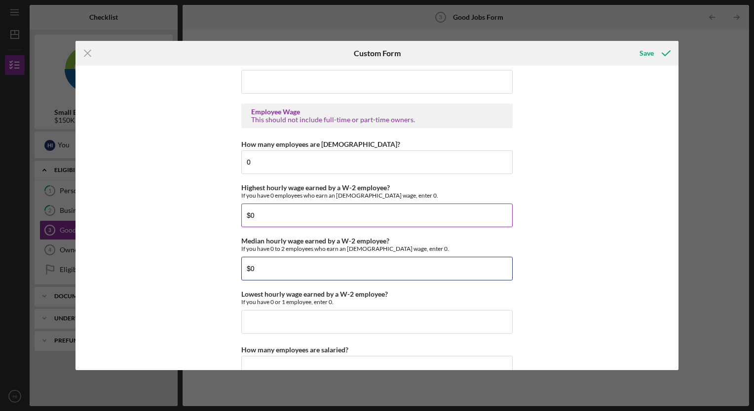
type input "$0"
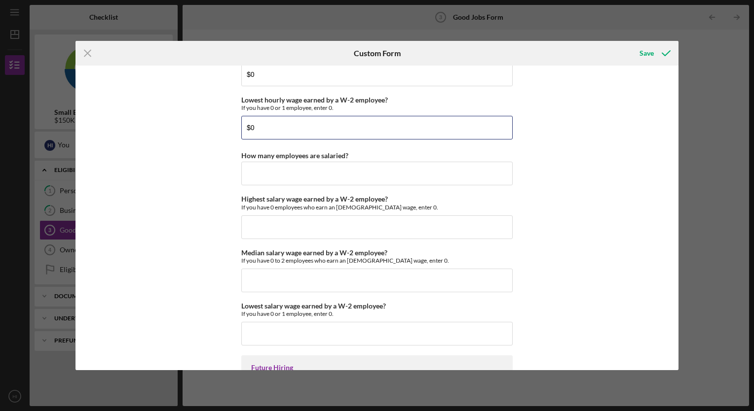
scroll to position [2037, 0]
type input "$0"
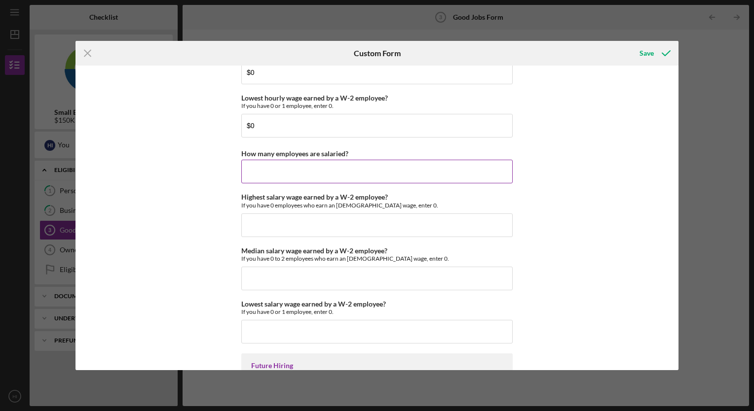
click at [274, 172] on input "How many employees are salaried?" at bounding box center [376, 172] width 271 height 24
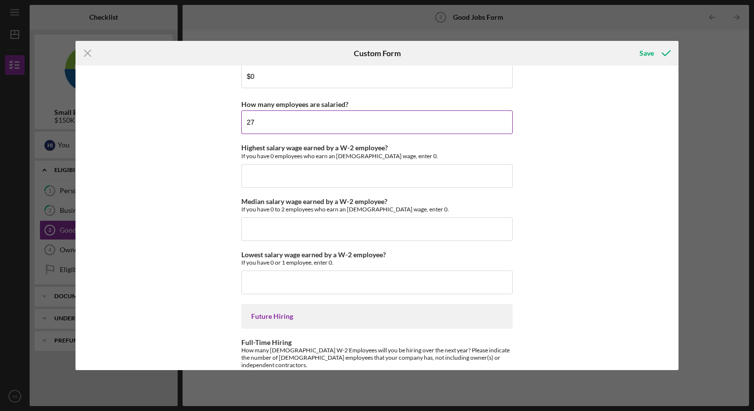
scroll to position [2087, 0]
type input "27"
click at [264, 175] on input "Highest salary wage earned by a W-2 employee?" at bounding box center [376, 175] width 271 height 24
type input "$0"
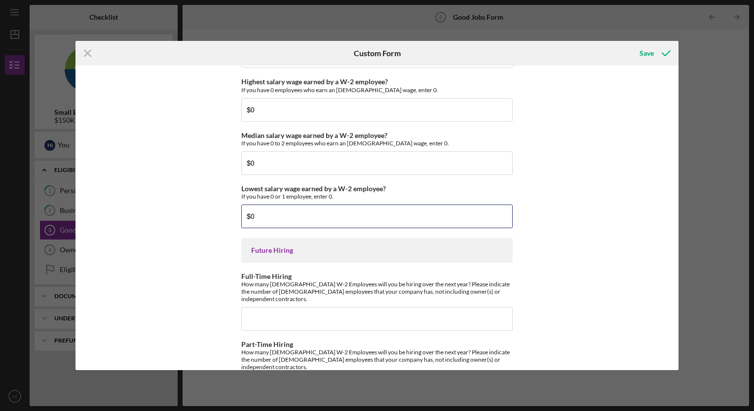
scroll to position [2177, 0]
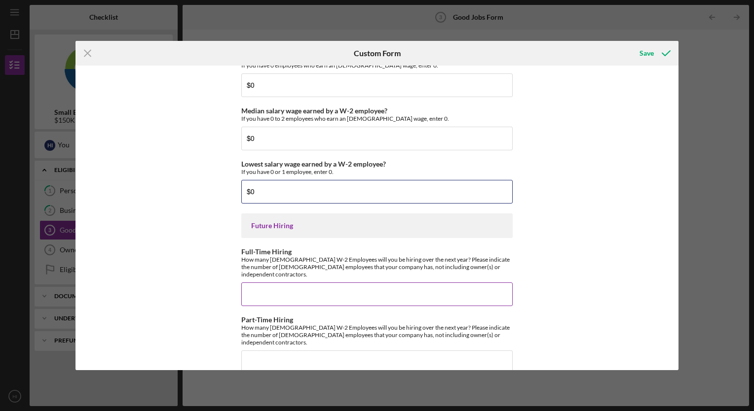
type input "$0"
click at [267, 283] on input "Full-Time Hiring" at bounding box center [376, 295] width 271 height 24
type input "3"
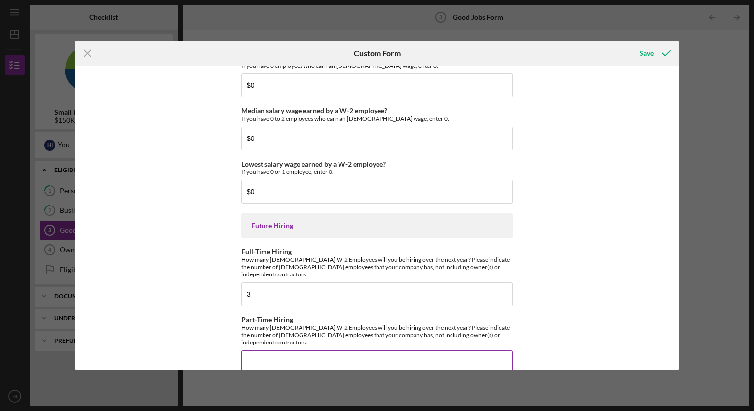
click at [304, 351] on input "Part-Time Hiring" at bounding box center [376, 363] width 271 height 24
type input "0"
click at [648, 58] on div "Save" at bounding box center [646, 53] width 14 height 20
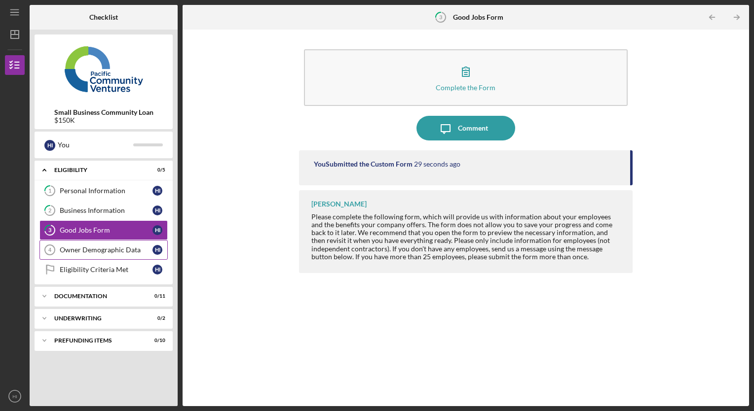
click at [95, 253] on div "Owner Demographic Data" at bounding box center [106, 250] width 93 height 8
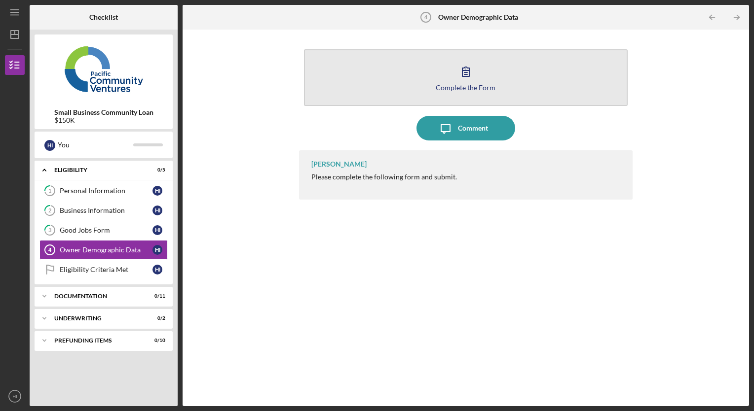
click at [468, 86] on div "Complete the Form" at bounding box center [465, 87] width 60 height 7
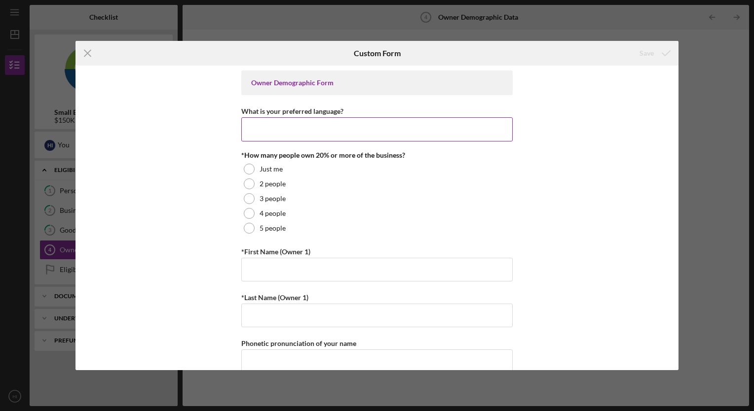
click at [290, 130] on input "What is your preferred language?" at bounding box center [376, 129] width 271 height 24
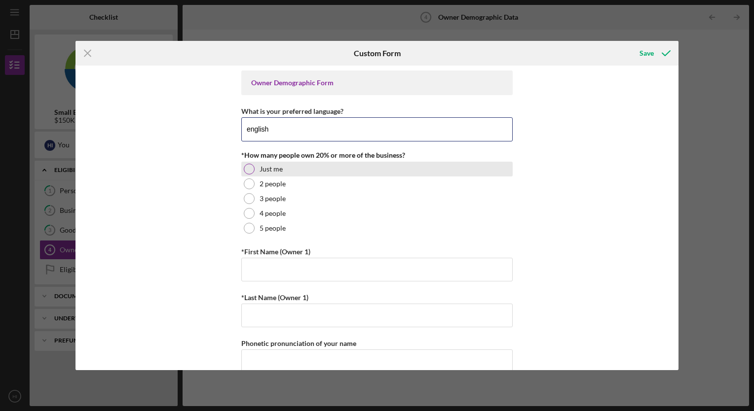
type input "english"
click at [249, 174] on div at bounding box center [249, 169] width 11 height 11
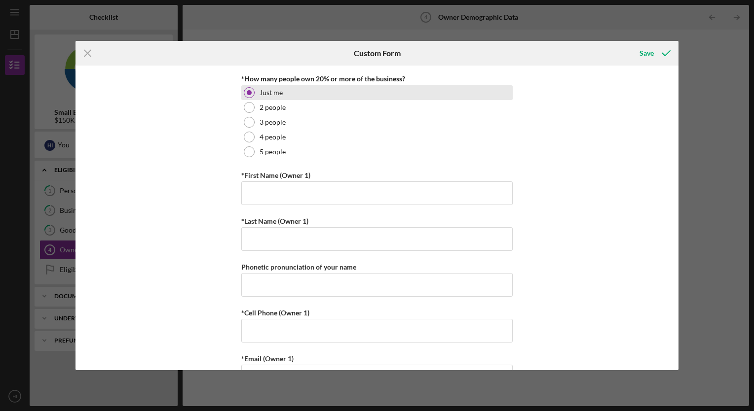
scroll to position [77, 0]
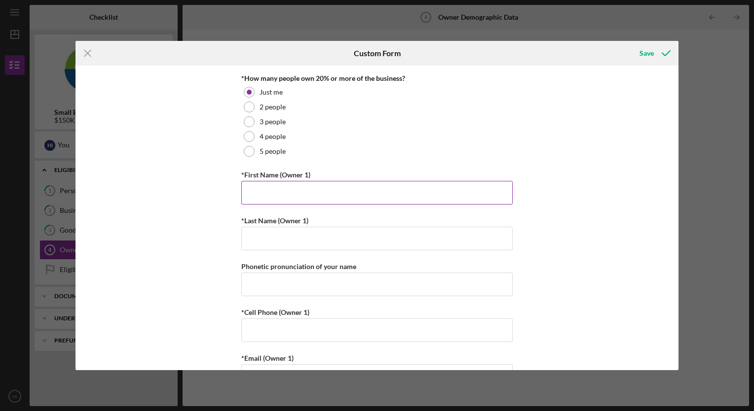
click at [269, 190] on input "*First Name (Owner 1)" at bounding box center [376, 193] width 271 height 24
click at [304, 192] on input "Hovhannes Ilangyozyan" at bounding box center [376, 193] width 271 height 24
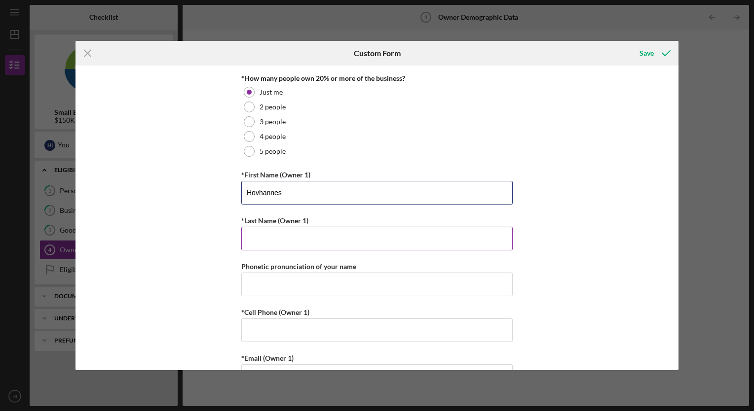
type input "Hovhannes"
click at [287, 238] on input "*Last Name (Owner 1)" at bounding box center [376, 239] width 271 height 24
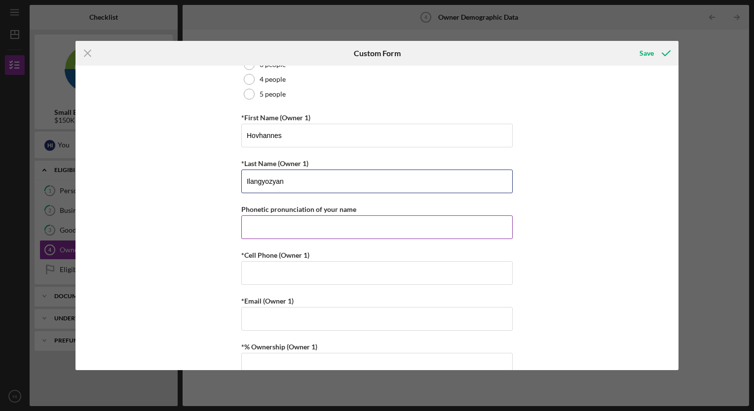
scroll to position [135, 0]
type input "Ilangyozyan"
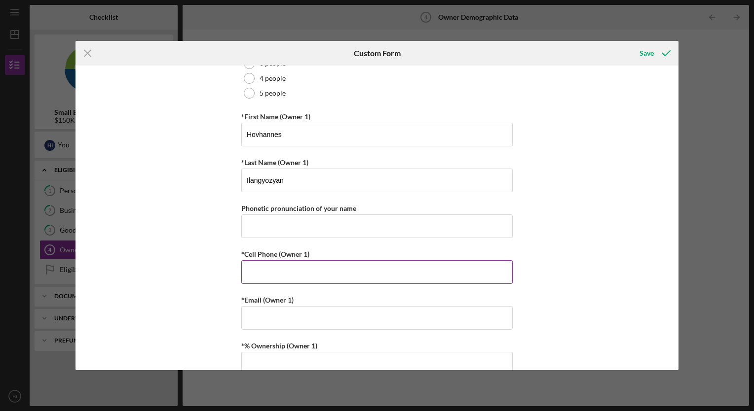
click at [273, 268] on input "*Cell Phone (Owner 1)" at bounding box center [376, 272] width 271 height 24
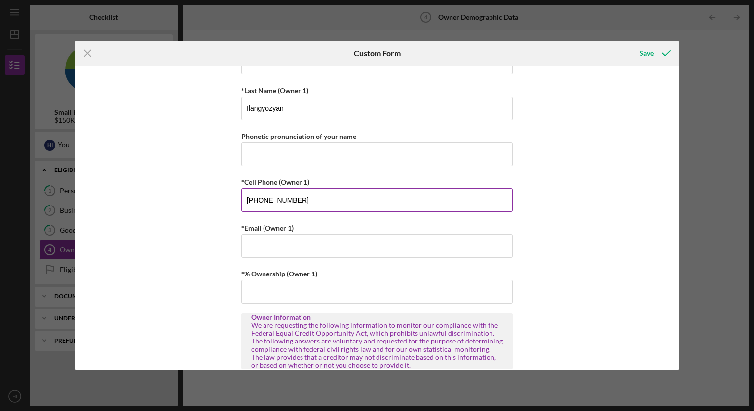
scroll to position [208, 0]
type input "(213) 521-1097"
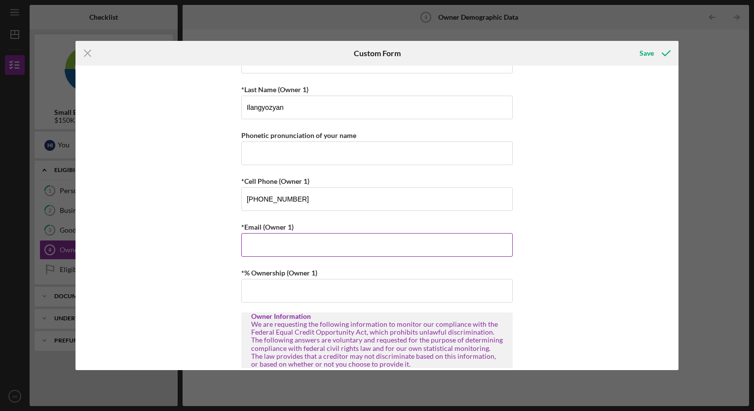
click at [271, 249] on input "*Email (Owner 1)" at bounding box center [376, 245] width 271 height 24
type input "connectcarehospice@gmail.com"
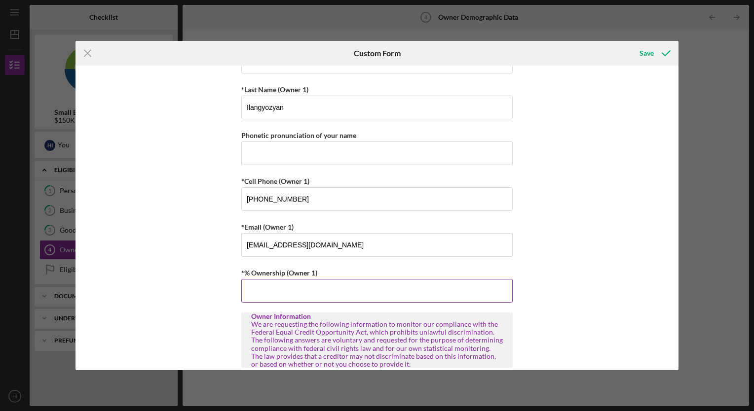
click at [262, 288] on input "*% Ownership (Owner 1)" at bounding box center [376, 291] width 271 height 24
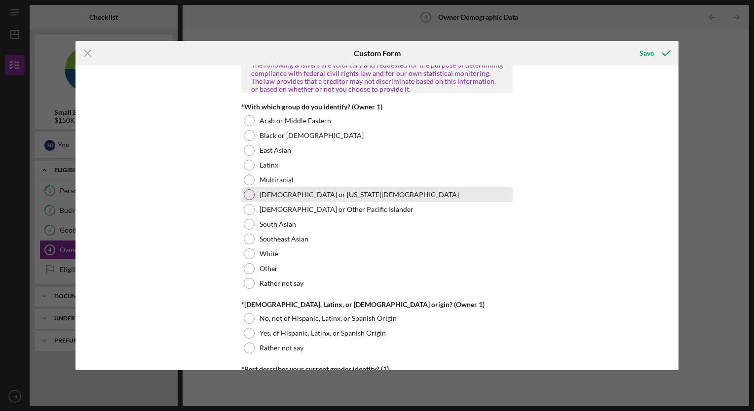
scroll to position [485, 0]
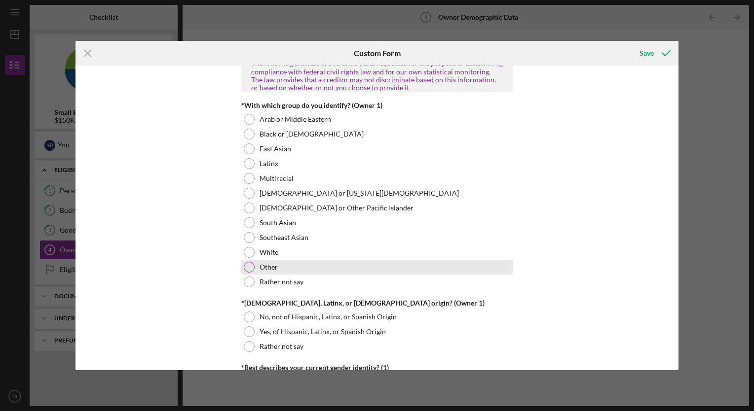
type input "100.00000%"
click at [253, 263] on div "Other" at bounding box center [376, 267] width 271 height 15
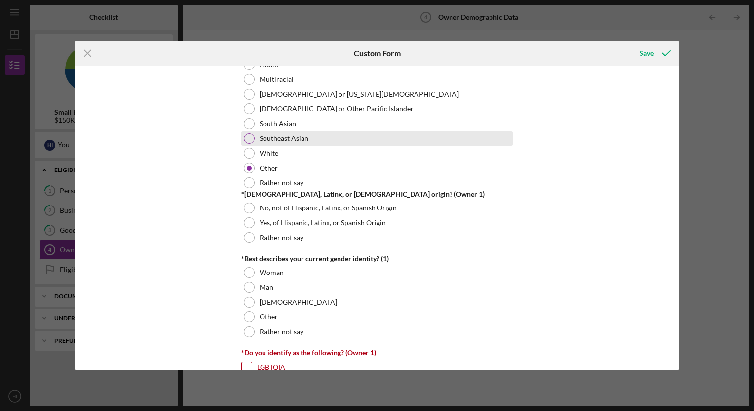
scroll to position [584, 0]
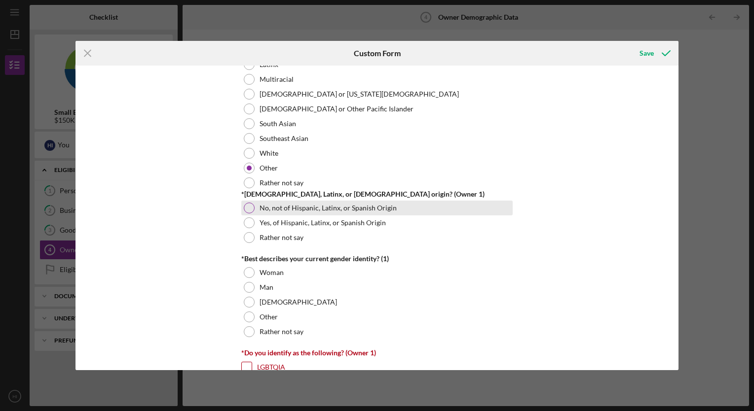
click at [278, 208] on label "No, not of Hispanic, Latinx, or Spanish Origin" at bounding box center [327, 208] width 137 height 8
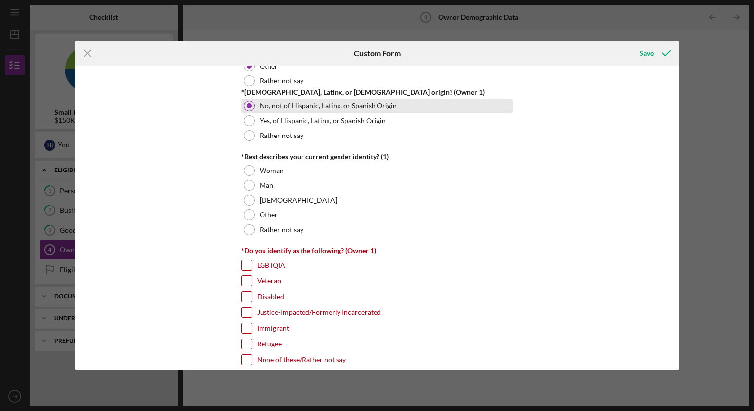
scroll to position [686, 0]
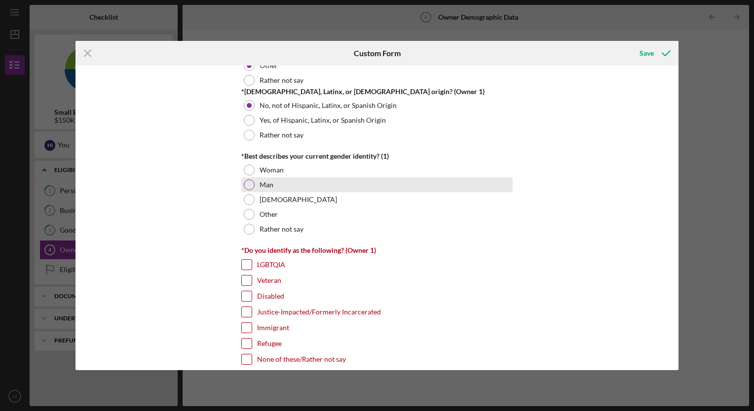
click at [251, 182] on div at bounding box center [249, 185] width 11 height 11
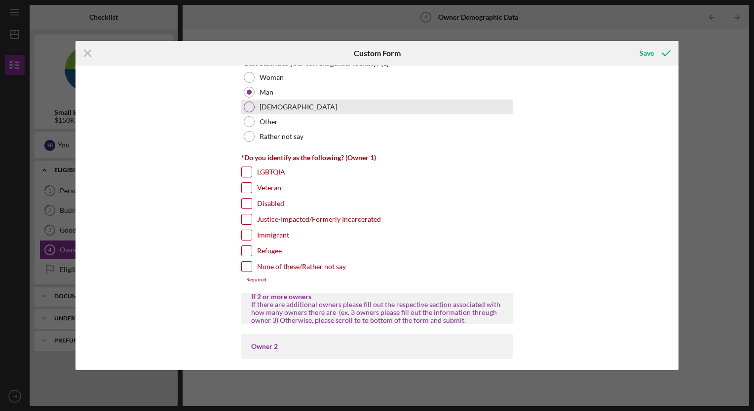
scroll to position [779, 0]
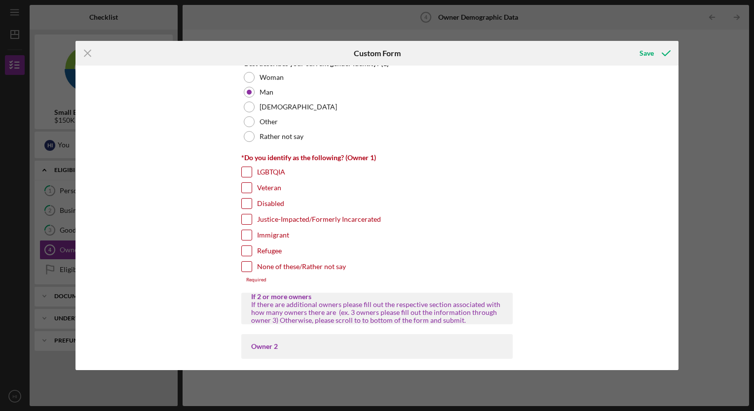
click at [245, 262] on input "None of these/Rather not say" at bounding box center [247, 267] width 10 height 10
checkbox input "true"
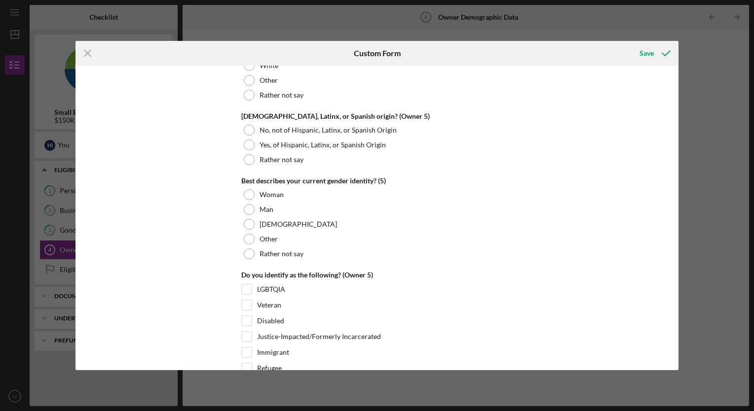
scroll to position [3746, 0]
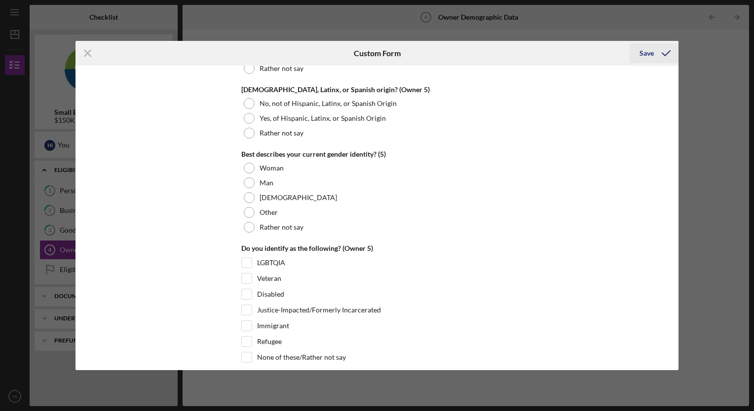
click at [646, 51] on div "Save" at bounding box center [646, 53] width 14 height 20
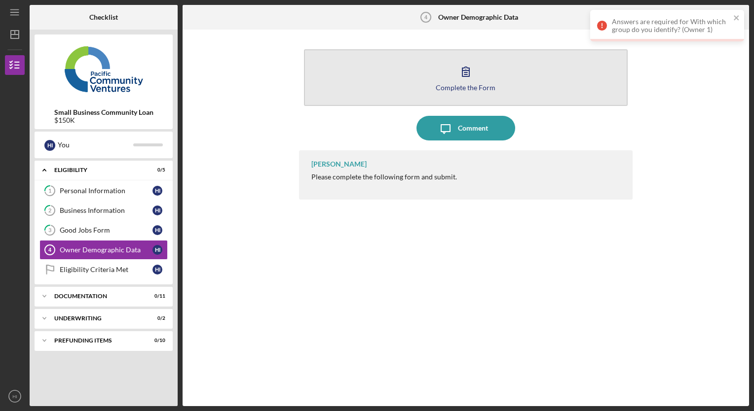
click at [457, 84] on div "Complete the Form" at bounding box center [465, 87] width 60 height 7
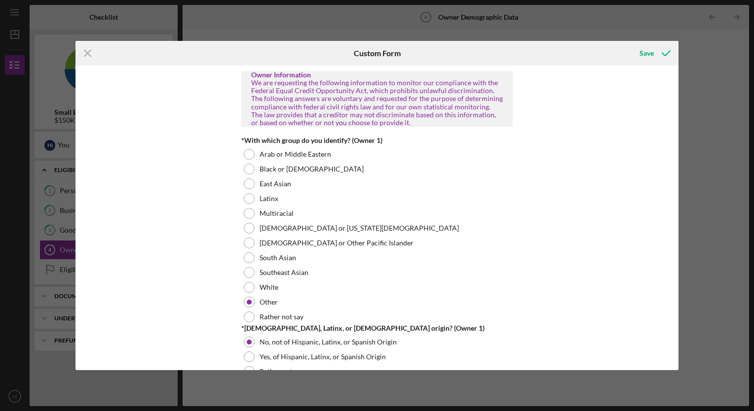
scroll to position [402, 0]
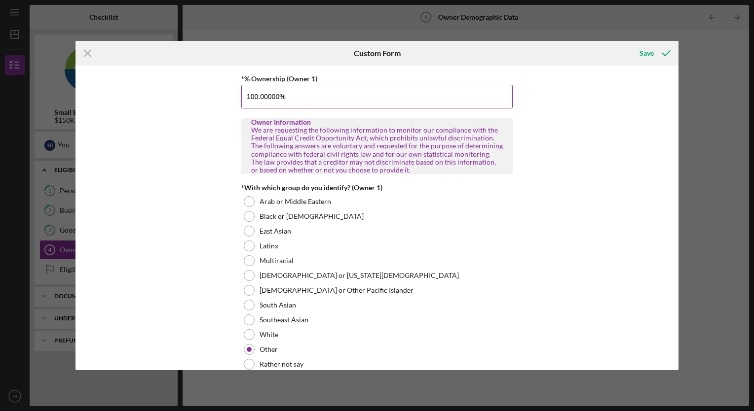
click at [331, 100] on input "100.00000%" at bounding box center [376, 97] width 271 height 24
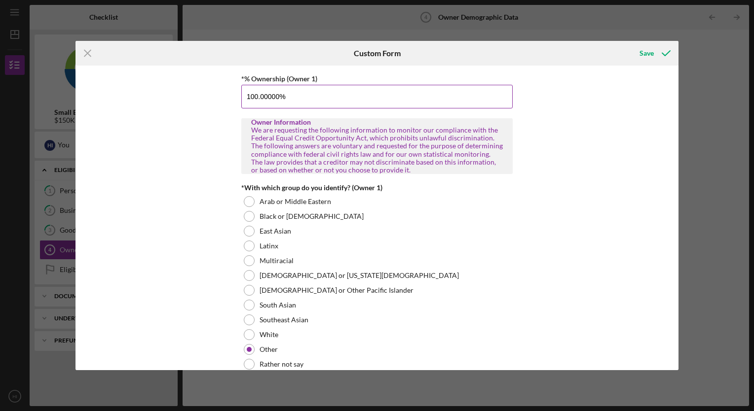
click at [331, 100] on input "100.00000%" at bounding box center [376, 97] width 271 height 24
type input "100.00000%"
click at [550, 239] on div "Owner Demographic Form What is your preferred language? english *How many peopl…" at bounding box center [376, 218] width 603 height 304
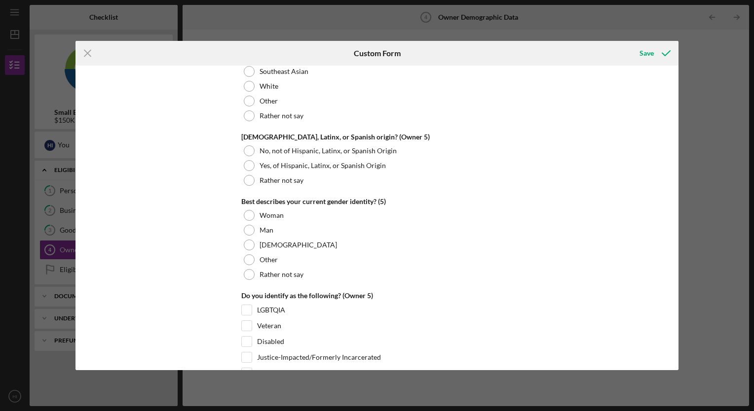
scroll to position [3746, 0]
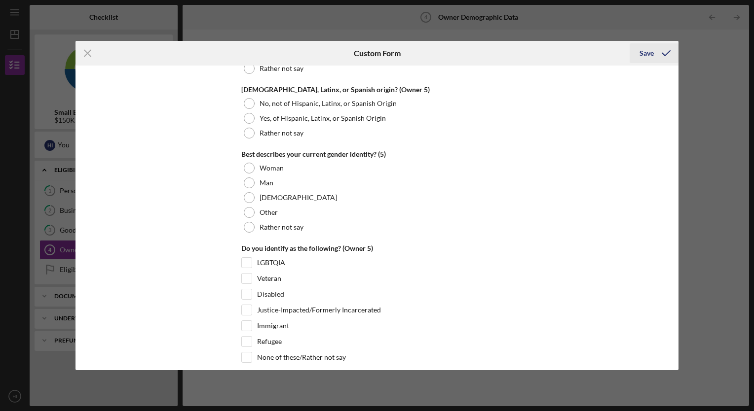
click at [645, 56] on div "Save" at bounding box center [646, 53] width 14 height 20
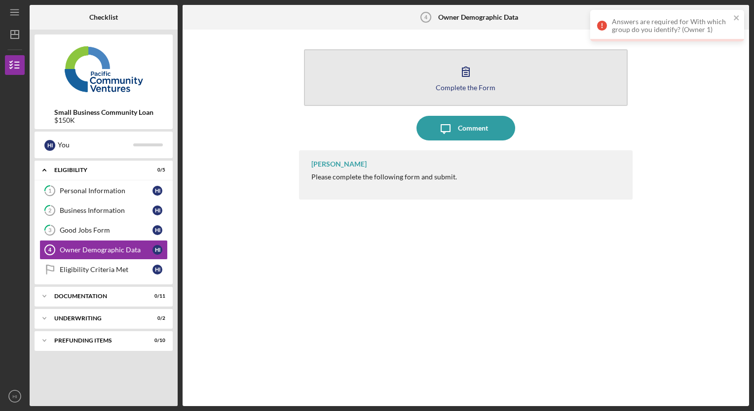
click at [466, 81] on icon "button" at bounding box center [465, 71] width 25 height 25
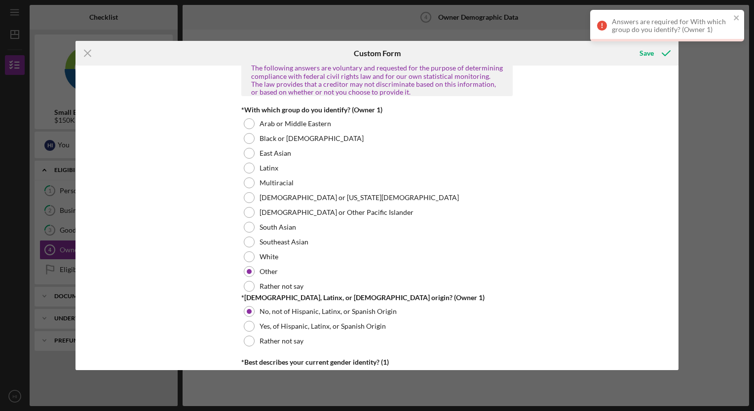
scroll to position [481, 0]
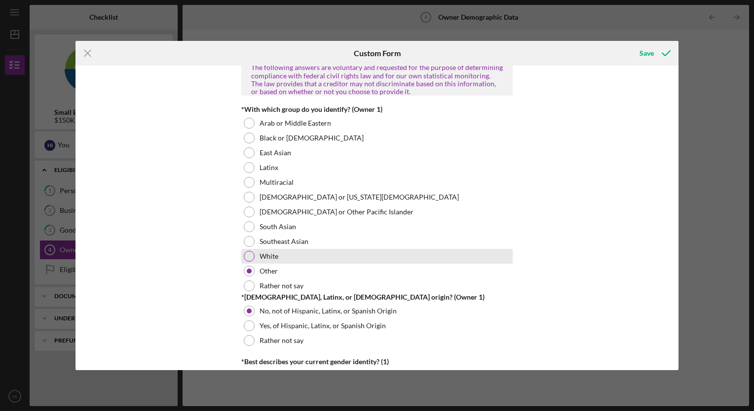
click at [248, 253] on div at bounding box center [249, 256] width 11 height 11
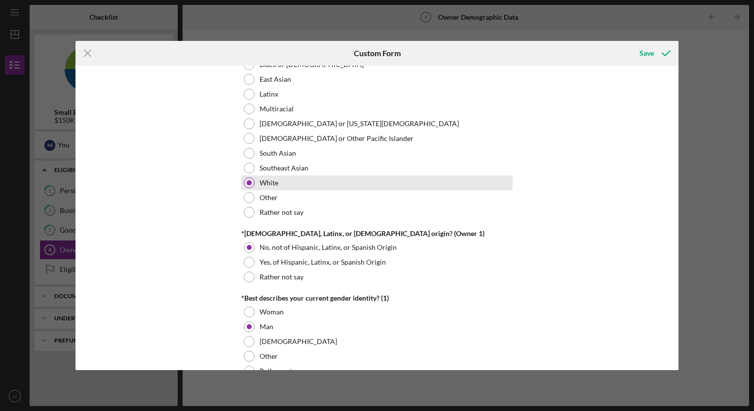
scroll to position [556, 0]
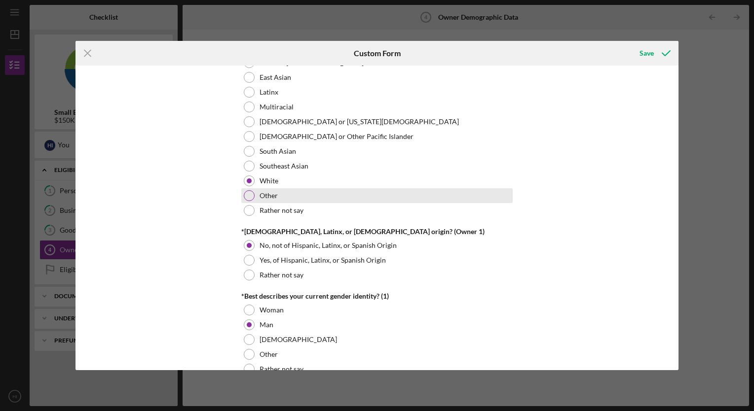
click at [249, 191] on div at bounding box center [249, 195] width 11 height 11
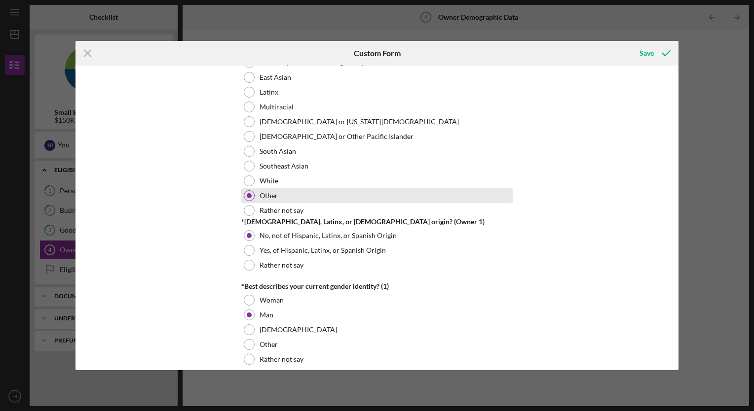
click at [249, 193] on div at bounding box center [249, 195] width 5 height 5
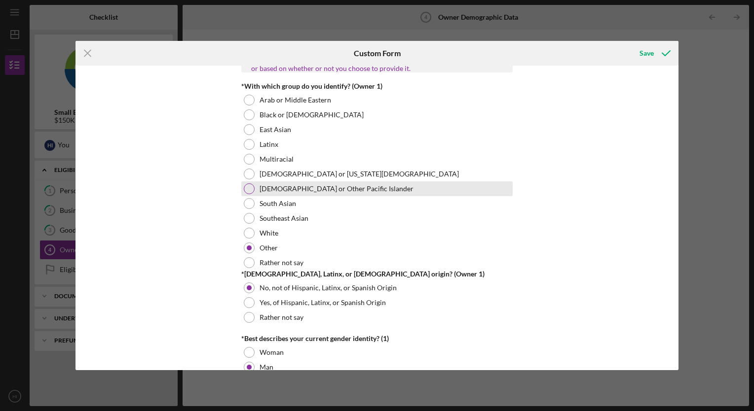
scroll to position [503, 0]
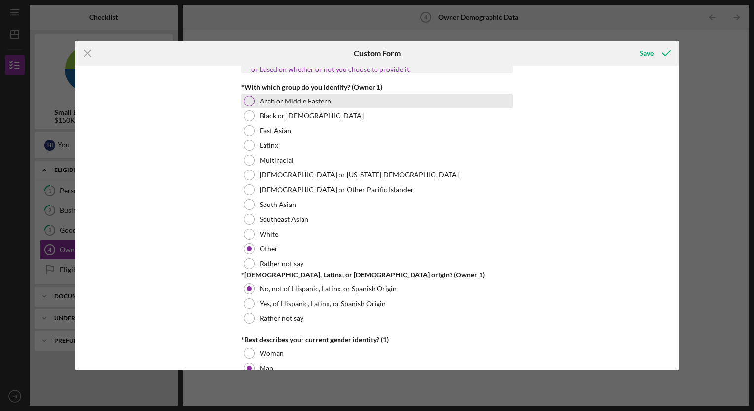
click at [250, 100] on div at bounding box center [249, 101] width 11 height 11
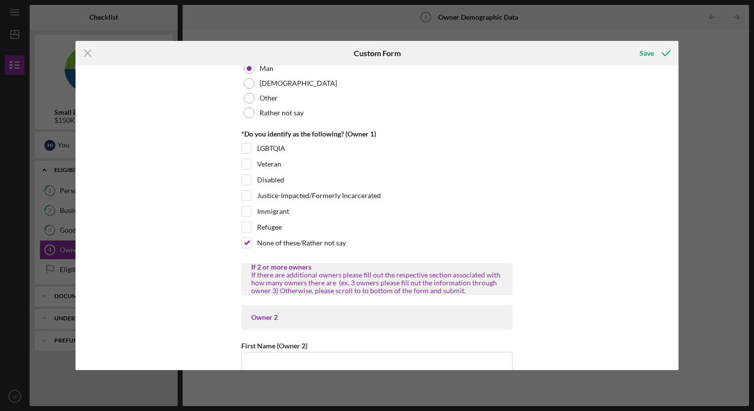
scroll to position [822, 0]
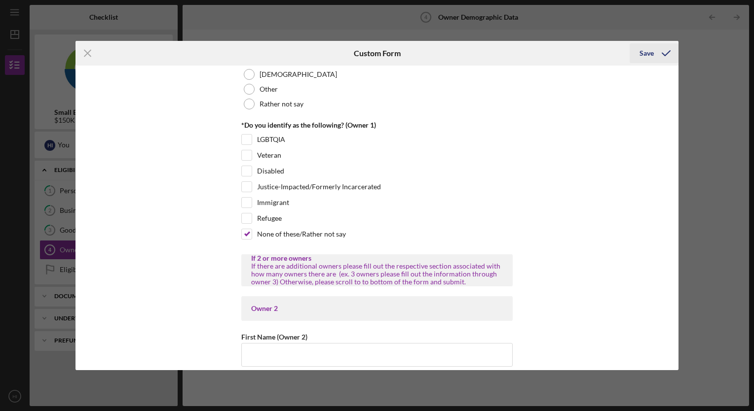
click at [649, 54] on div "Save" at bounding box center [646, 53] width 14 height 20
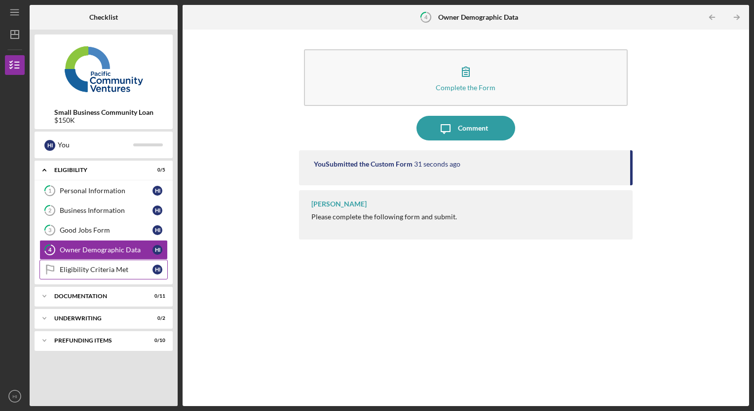
click at [75, 273] on link "Eligibility Criteria Met Eligibility Criteria Met H I" at bounding box center [103, 270] width 128 height 20
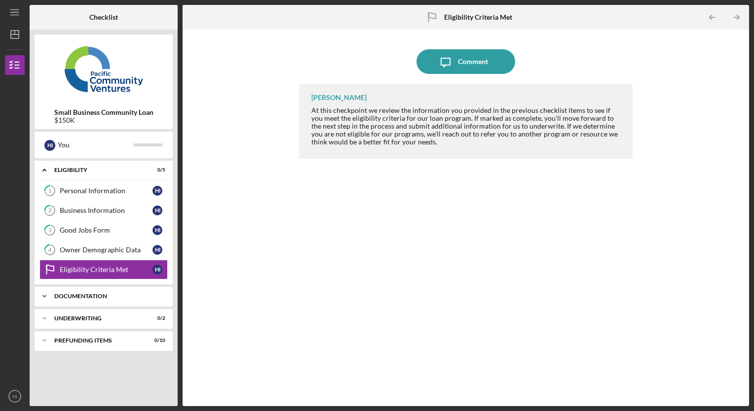
click at [92, 297] on div "Documentation" at bounding box center [107, 296] width 106 height 6
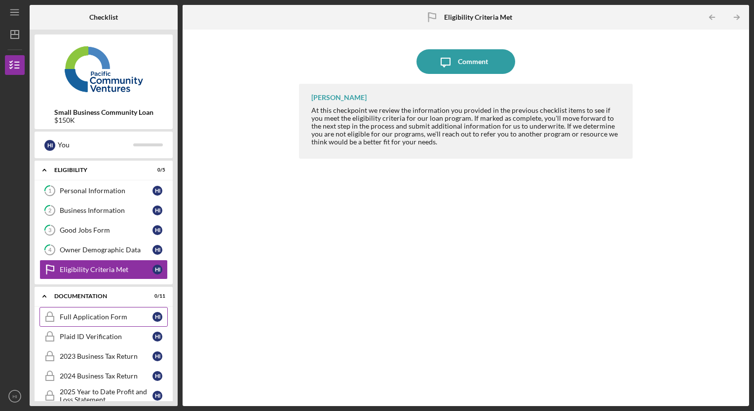
click at [81, 315] on div "Full Application Form" at bounding box center [106, 317] width 93 height 8
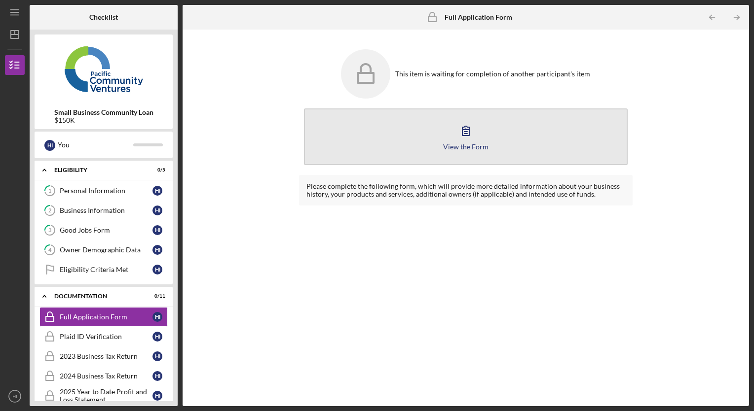
click at [463, 149] on div "View the Form" at bounding box center [465, 146] width 45 height 7
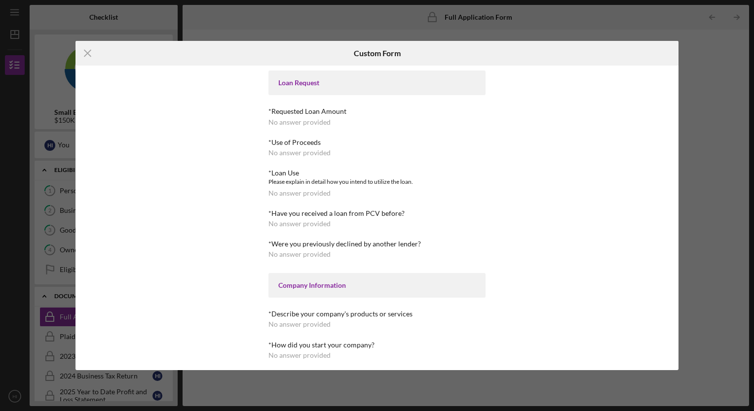
click at [298, 122] on div "No answer provided" at bounding box center [299, 122] width 62 height 8
drag, startPoint x: 281, startPoint y: 133, endPoint x: 281, endPoint y: 123, distance: 9.4
click at [281, 123] on div "No answer provided" at bounding box center [299, 122] width 62 height 8
click at [324, 115] on div "*Requested Loan Amount" at bounding box center [376, 112] width 217 height 8
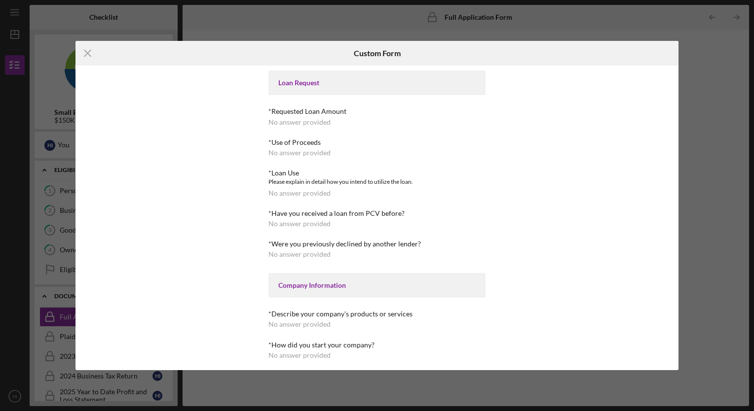
click at [312, 124] on div "No answer provided" at bounding box center [299, 122] width 62 height 8
click at [87, 54] on line at bounding box center [87, 53] width 6 height 6
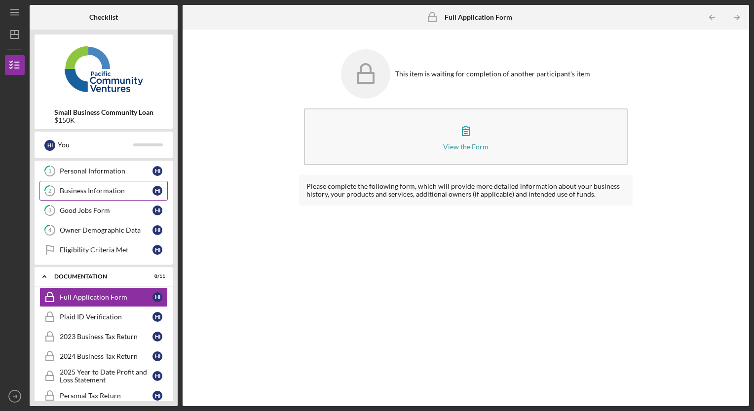
scroll to position [28, 0]
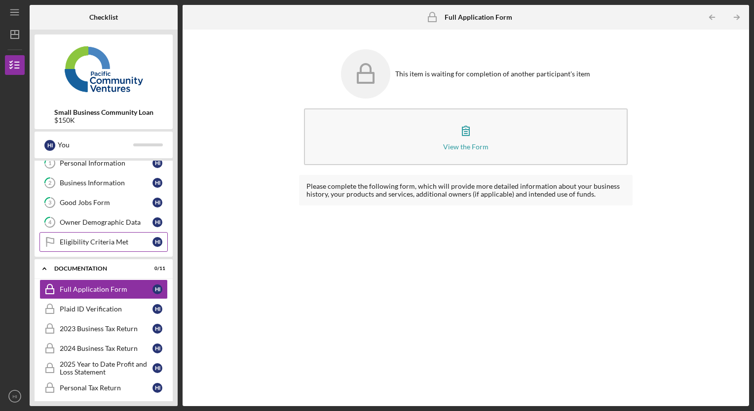
click at [97, 238] on div "Eligibility Criteria Met" at bounding box center [106, 242] width 93 height 8
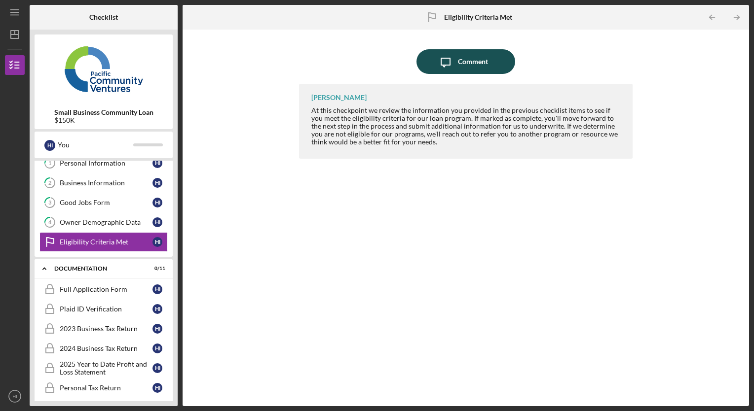
click at [479, 62] on div "Comment" at bounding box center [473, 61] width 30 height 25
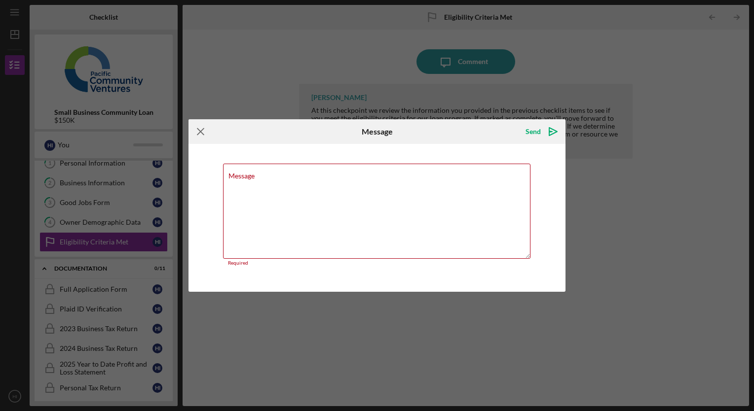
click at [197, 133] on icon "Icon/Menu Close" at bounding box center [200, 131] width 25 height 25
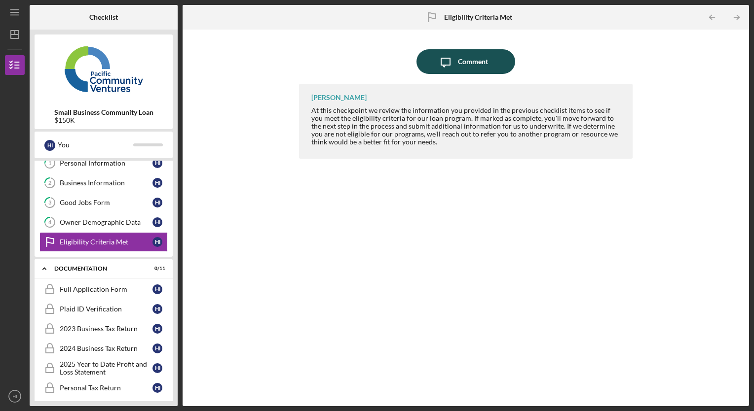
click at [478, 64] on div "Comment" at bounding box center [473, 61] width 30 height 25
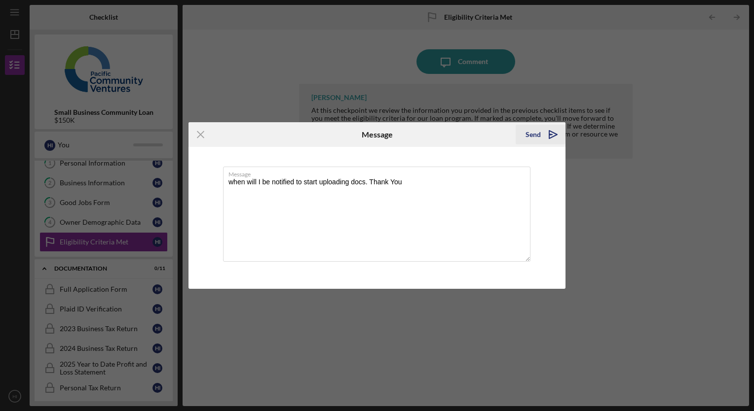
type textarea "when will I be notified to start uploading docs. Thank You"
click at [531, 136] on div "Send" at bounding box center [532, 135] width 15 height 20
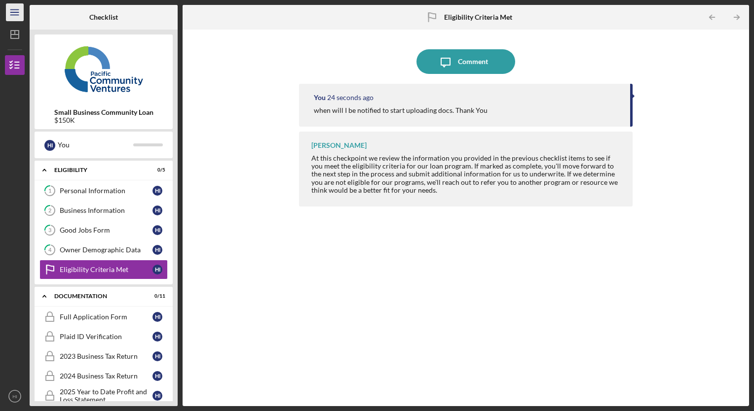
click at [15, 12] on line "button" at bounding box center [14, 12] width 8 height 0
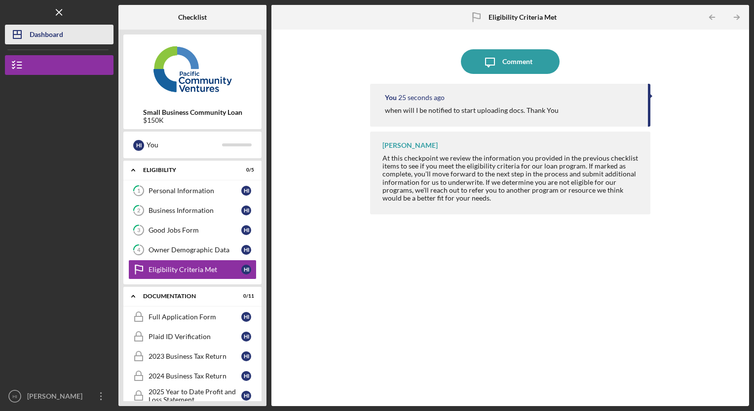
click at [42, 33] on div "Dashboard" at bounding box center [47, 36] width 34 height 22
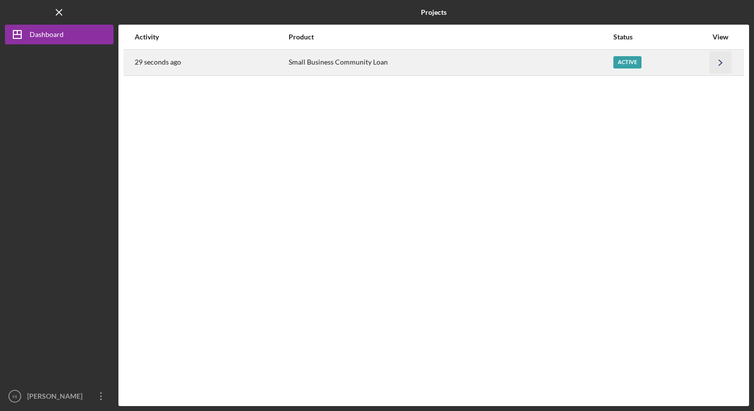
click at [718, 61] on icon "Icon/Navigate" at bounding box center [720, 62] width 22 height 22
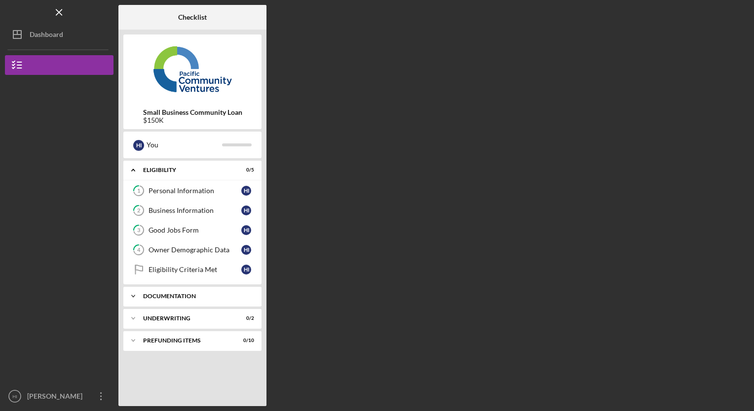
click at [164, 293] on div "Documentation" at bounding box center [196, 296] width 106 height 6
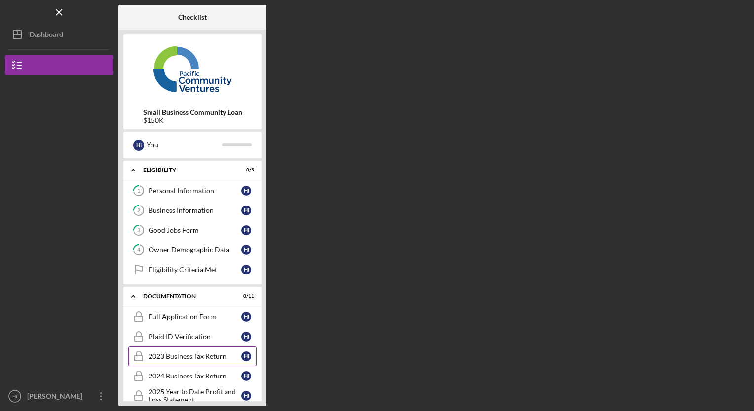
click at [168, 353] on div "2023 Business Tax Return" at bounding box center [194, 357] width 93 height 8
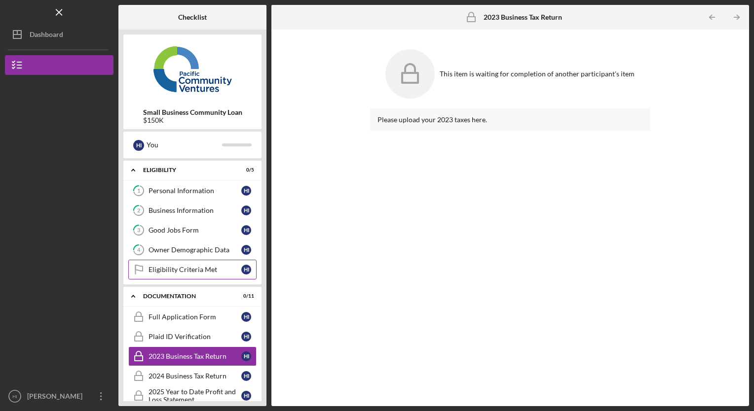
click at [180, 268] on div "Eligibility Criteria Met" at bounding box center [194, 270] width 93 height 8
